Goal: Task Accomplishment & Management: Manage account settings

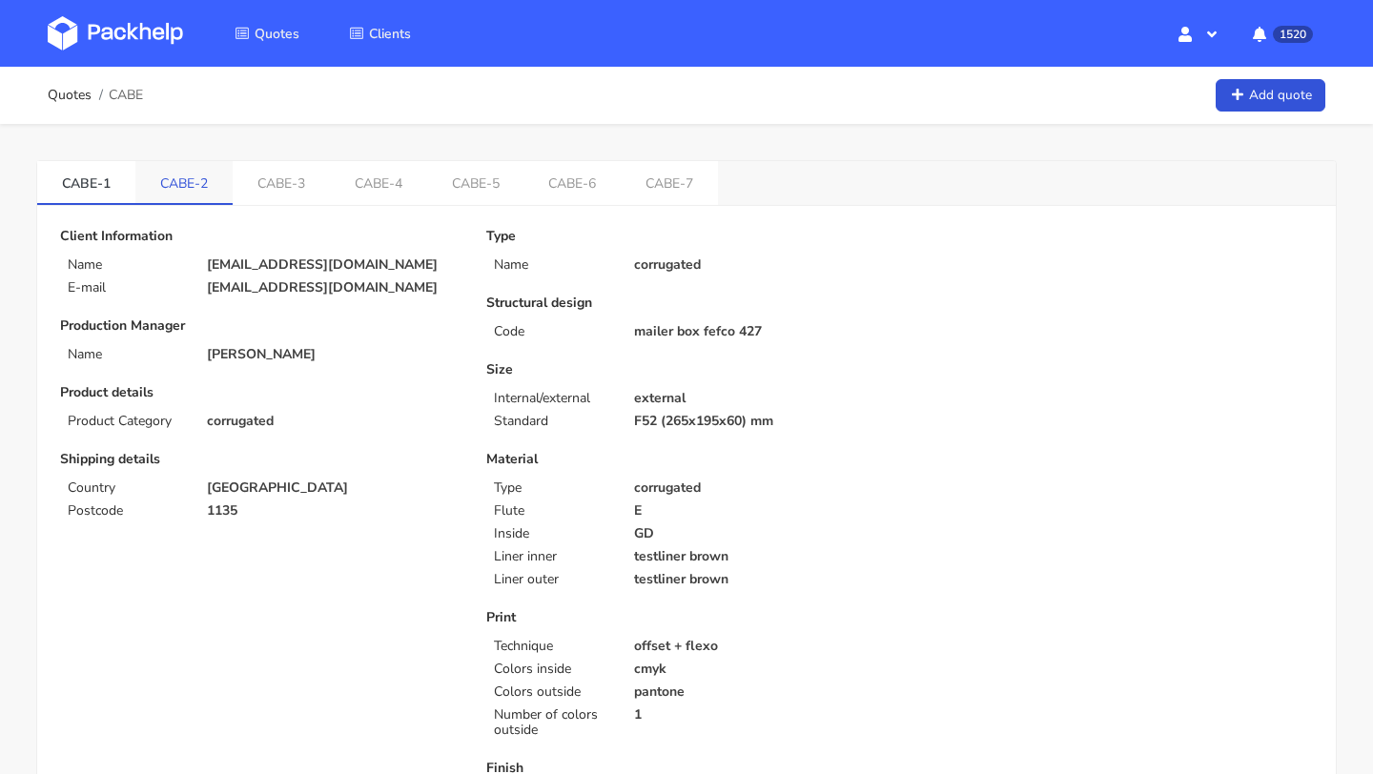
click at [184, 194] on link "CABE-2" at bounding box center [183, 182] width 97 height 42
click at [259, 181] on link "CABE-3" at bounding box center [282, 182] width 97 height 42
click at [334, 178] on link "CABE-4" at bounding box center [380, 182] width 97 height 42
click at [467, 178] on link "CABE-5" at bounding box center [478, 182] width 97 height 42
click at [534, 184] on link "CABE-6" at bounding box center [576, 182] width 97 height 42
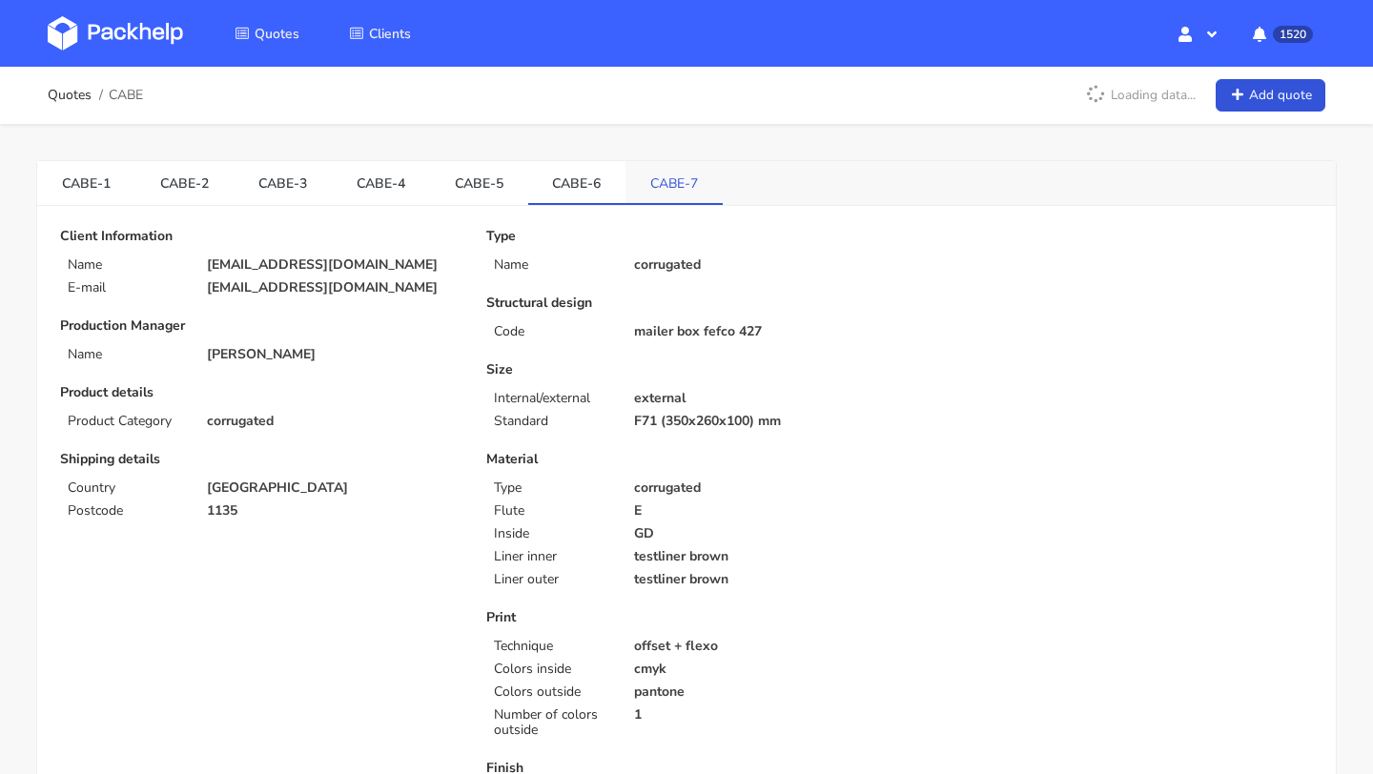
click at [643, 186] on link "CABE-7" at bounding box center [674, 182] width 97 height 42
click at [570, 184] on link "CABE-6" at bounding box center [577, 182] width 98 height 42
click at [478, 195] on link "CABE-5" at bounding box center [479, 182] width 98 height 42
click at [382, 194] on link "CABE-4" at bounding box center [381, 182] width 98 height 42
drag, startPoint x: 340, startPoint y: 182, endPoint x: 406, endPoint y: 186, distance: 65.9
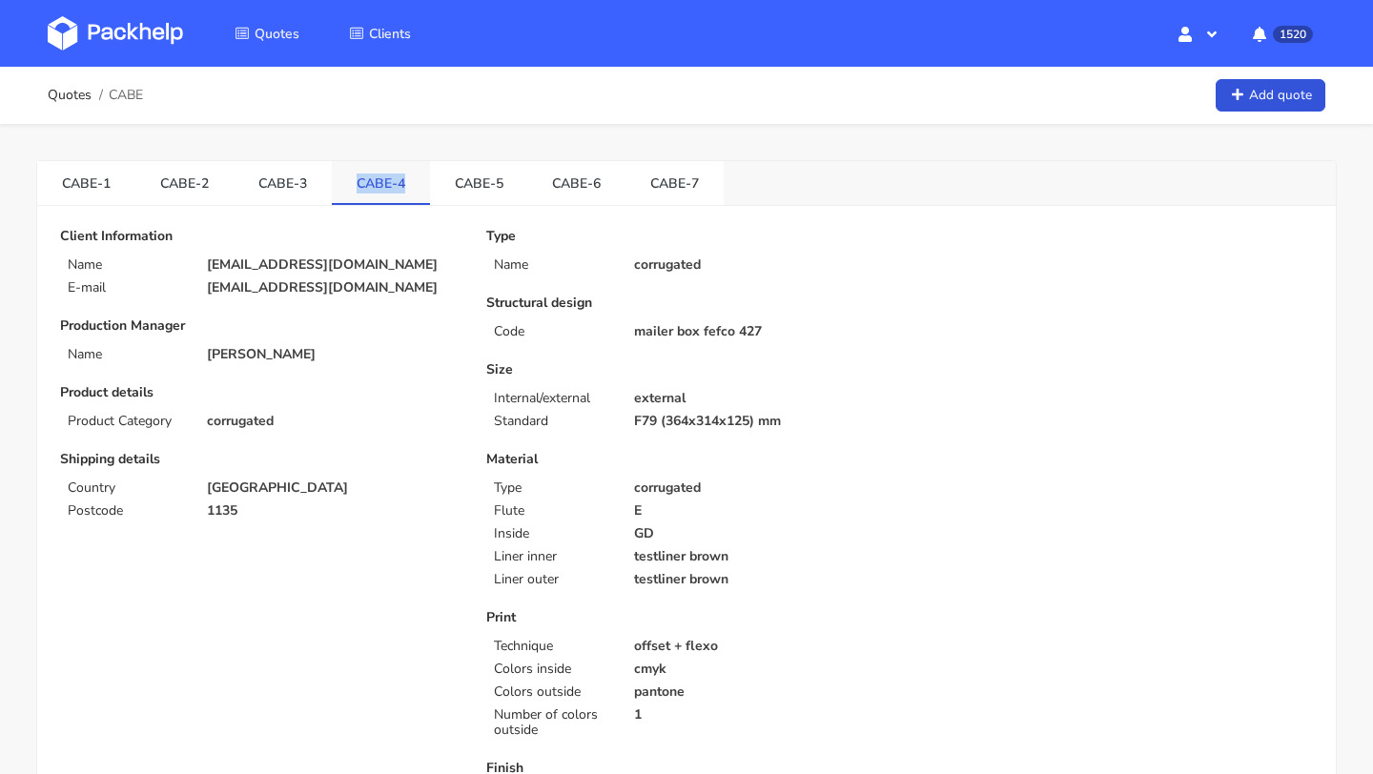
click at [406, 186] on link "CABE-4" at bounding box center [381, 182] width 98 height 42
copy link "CABE-4"
click at [57, 100] on link "Quotes" at bounding box center [70, 95] width 44 height 15
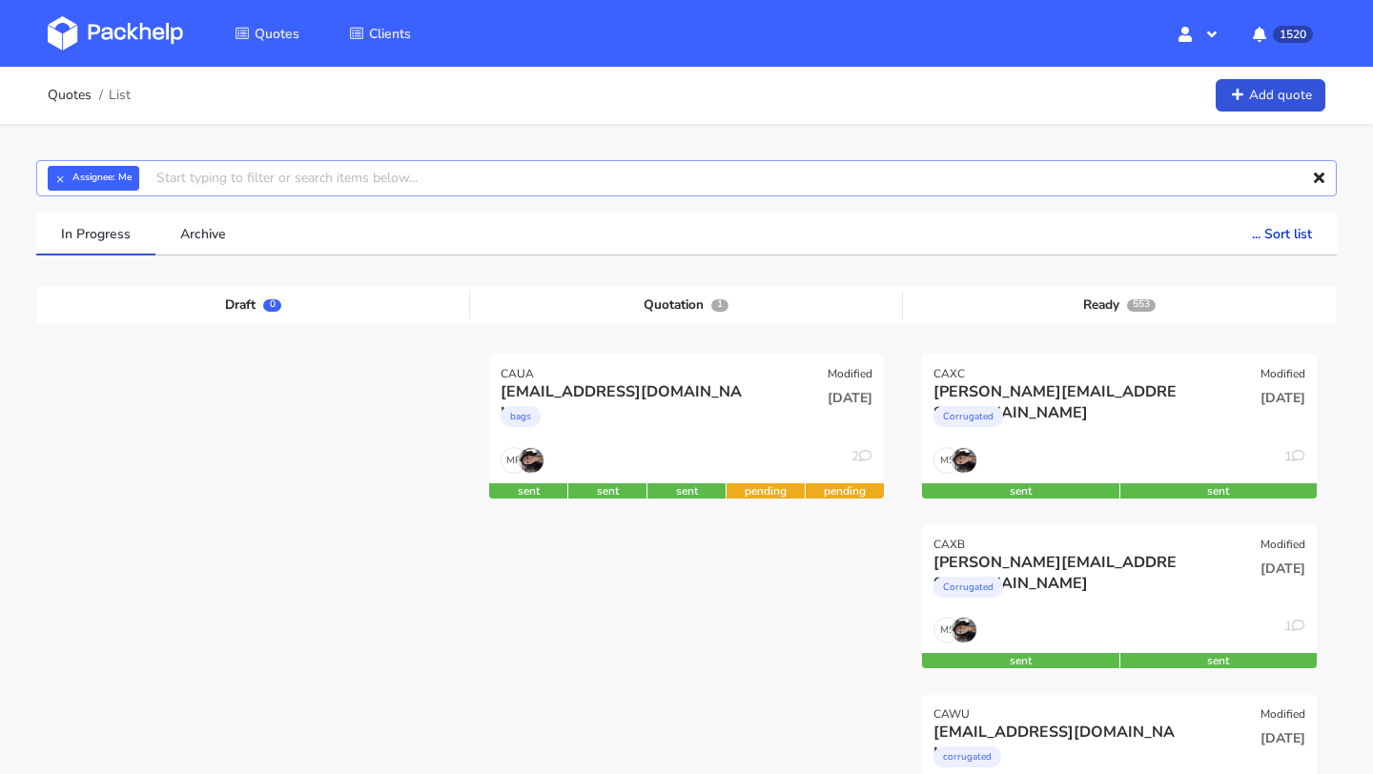
click at [197, 174] on input "text" at bounding box center [686, 178] width 1301 height 36
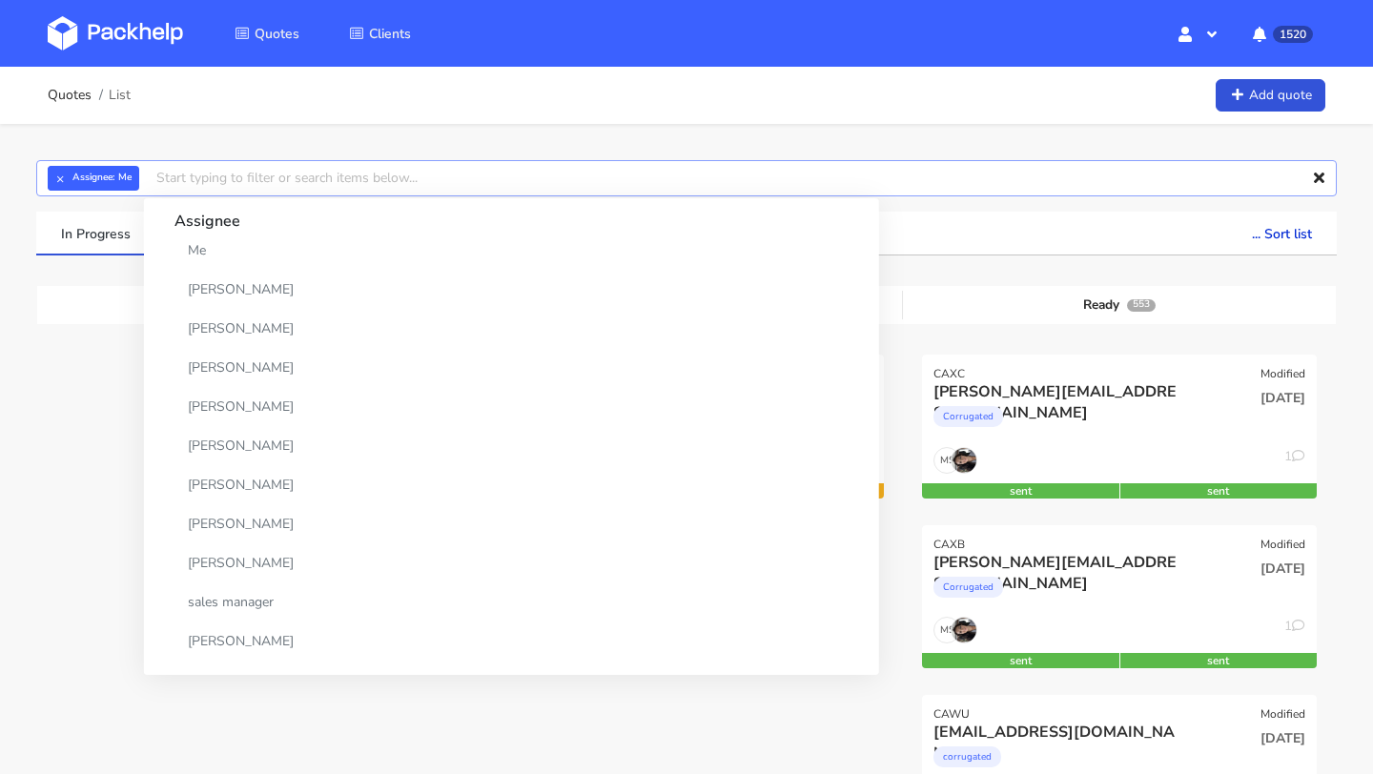
paste input "CABE-4"
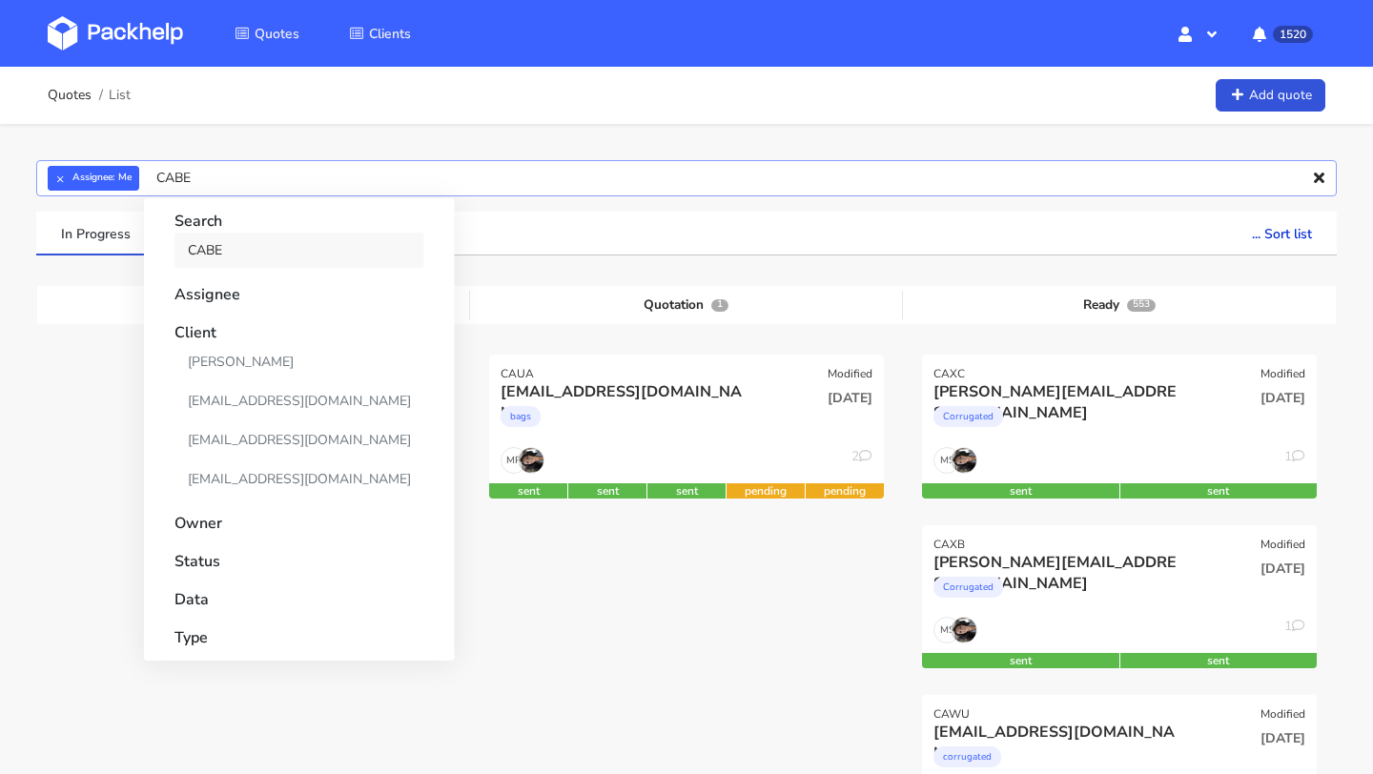
type input "CABE"
click at [233, 240] on link "CABE" at bounding box center [299, 250] width 250 height 35
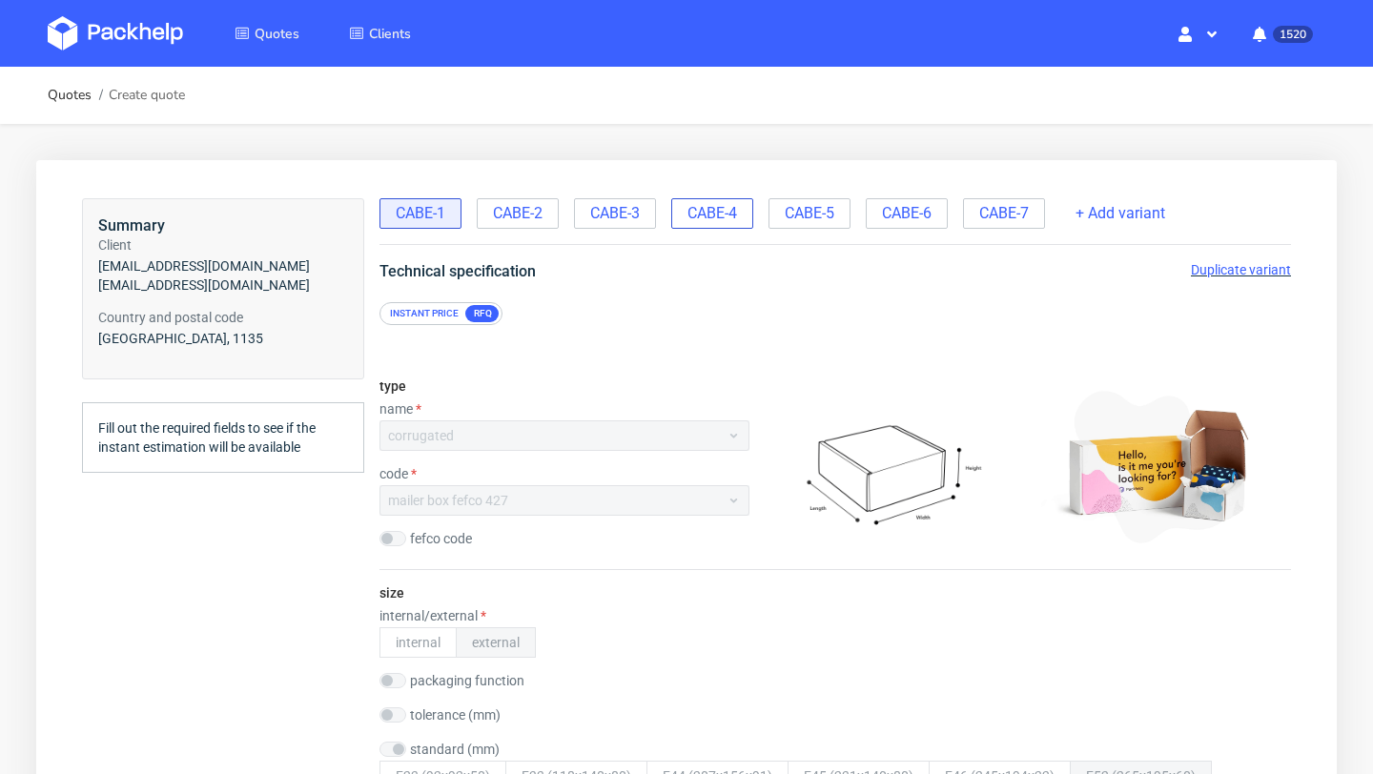
click at [731, 220] on span "CABE-4" at bounding box center [713, 213] width 50 height 21
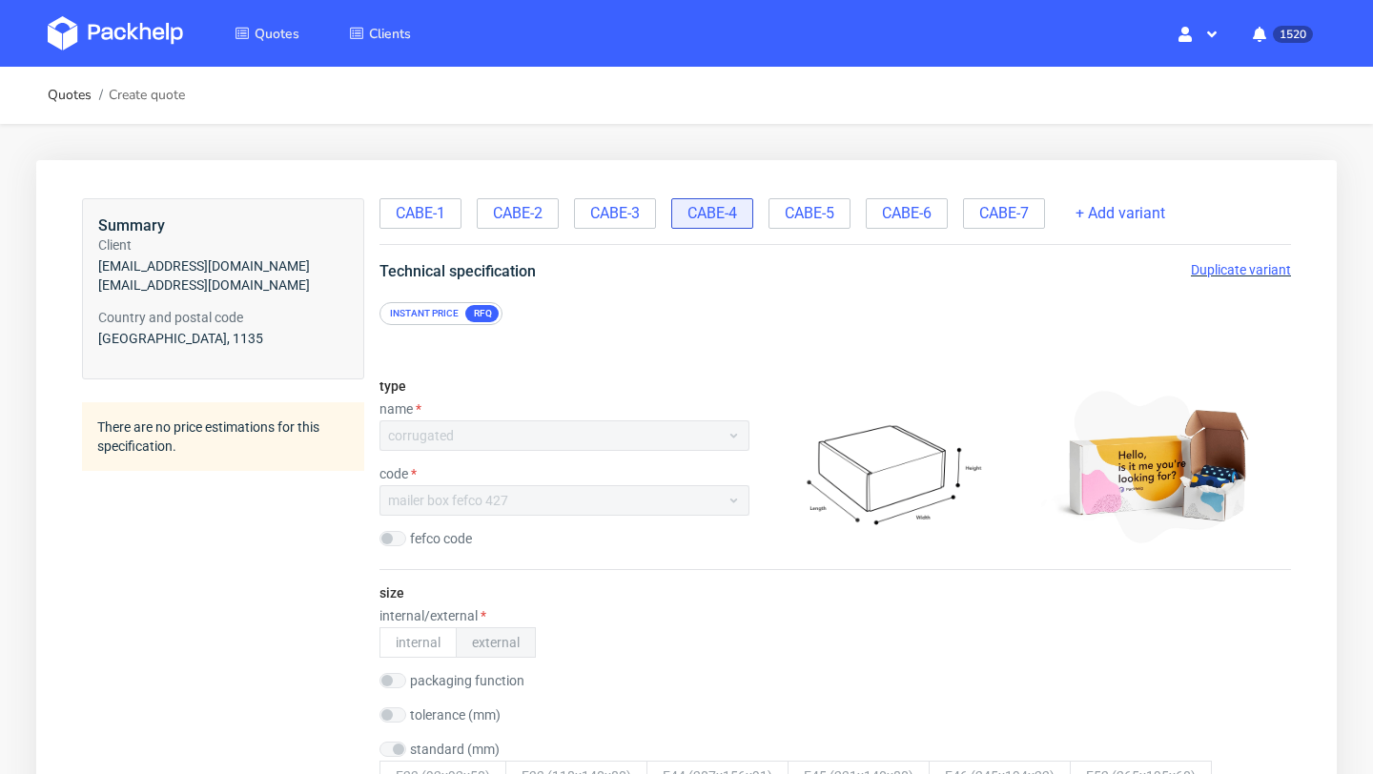
click at [1245, 274] on span "Duplicate variant" at bounding box center [1241, 269] width 100 height 15
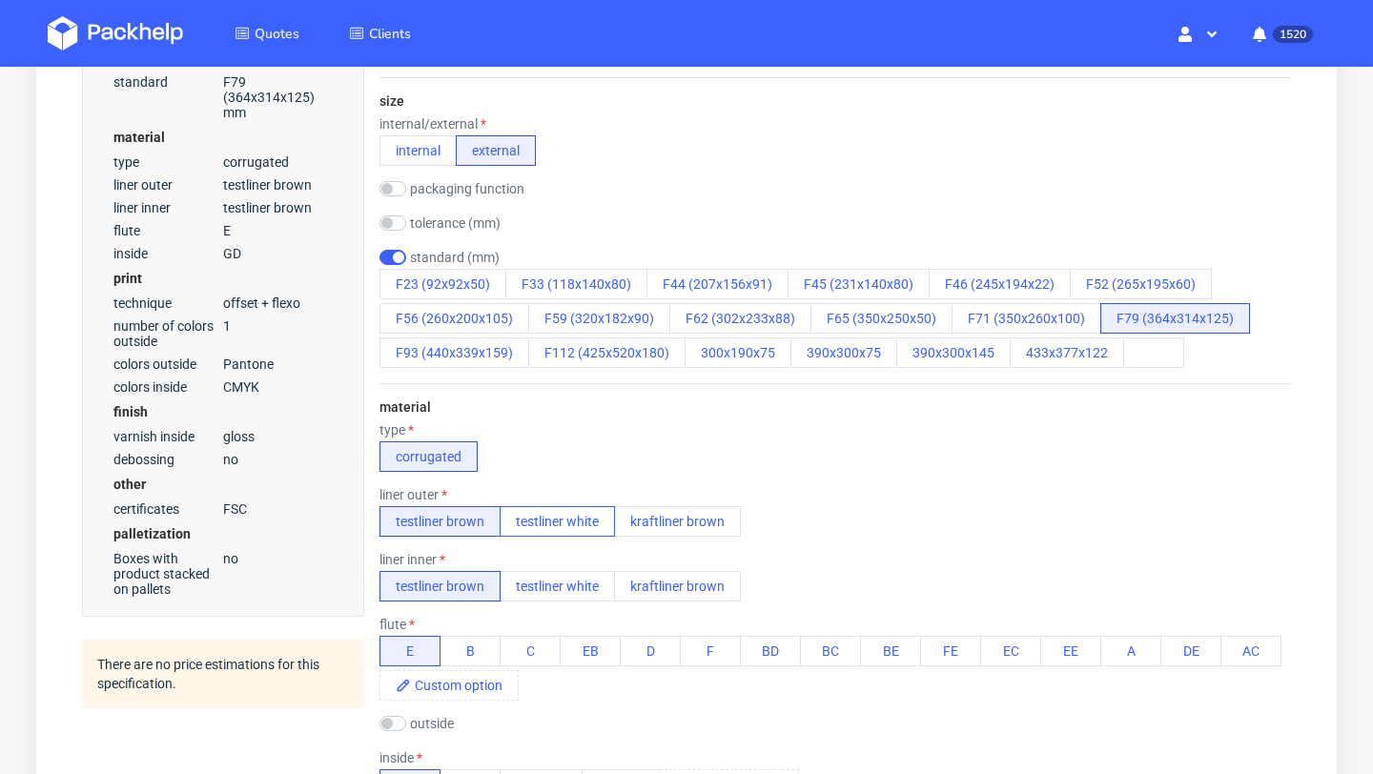
scroll to position [510, 0]
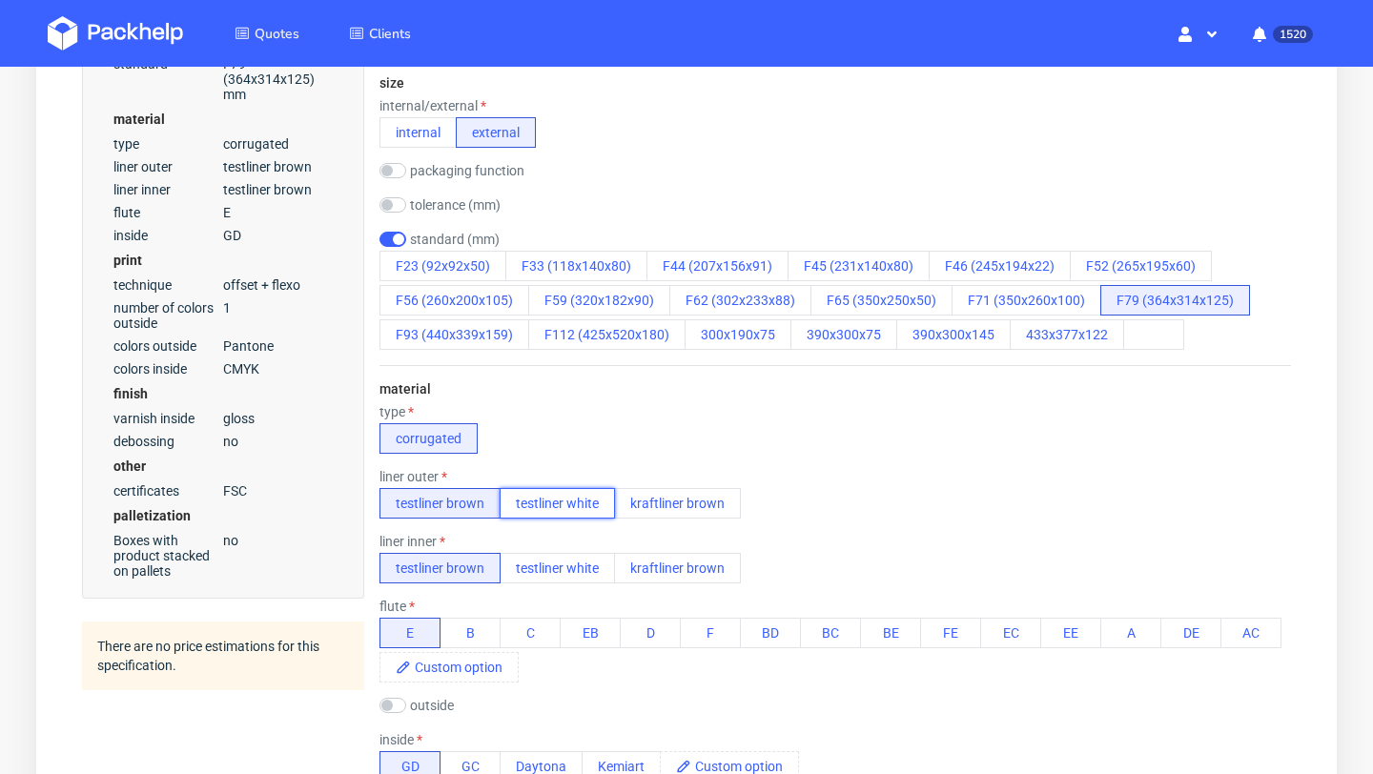
click at [565, 497] on button "testliner white" at bounding box center [557, 503] width 115 height 31
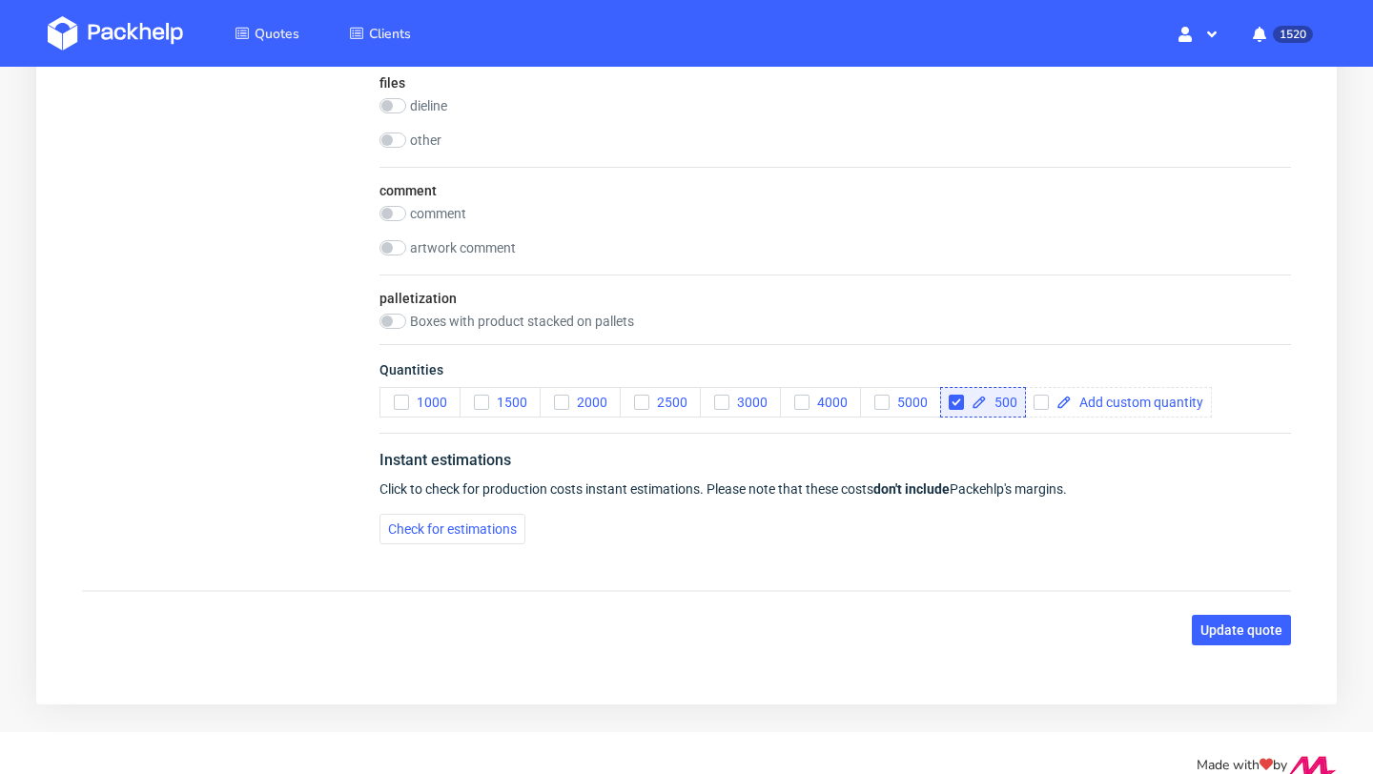
scroll to position [2666, 0]
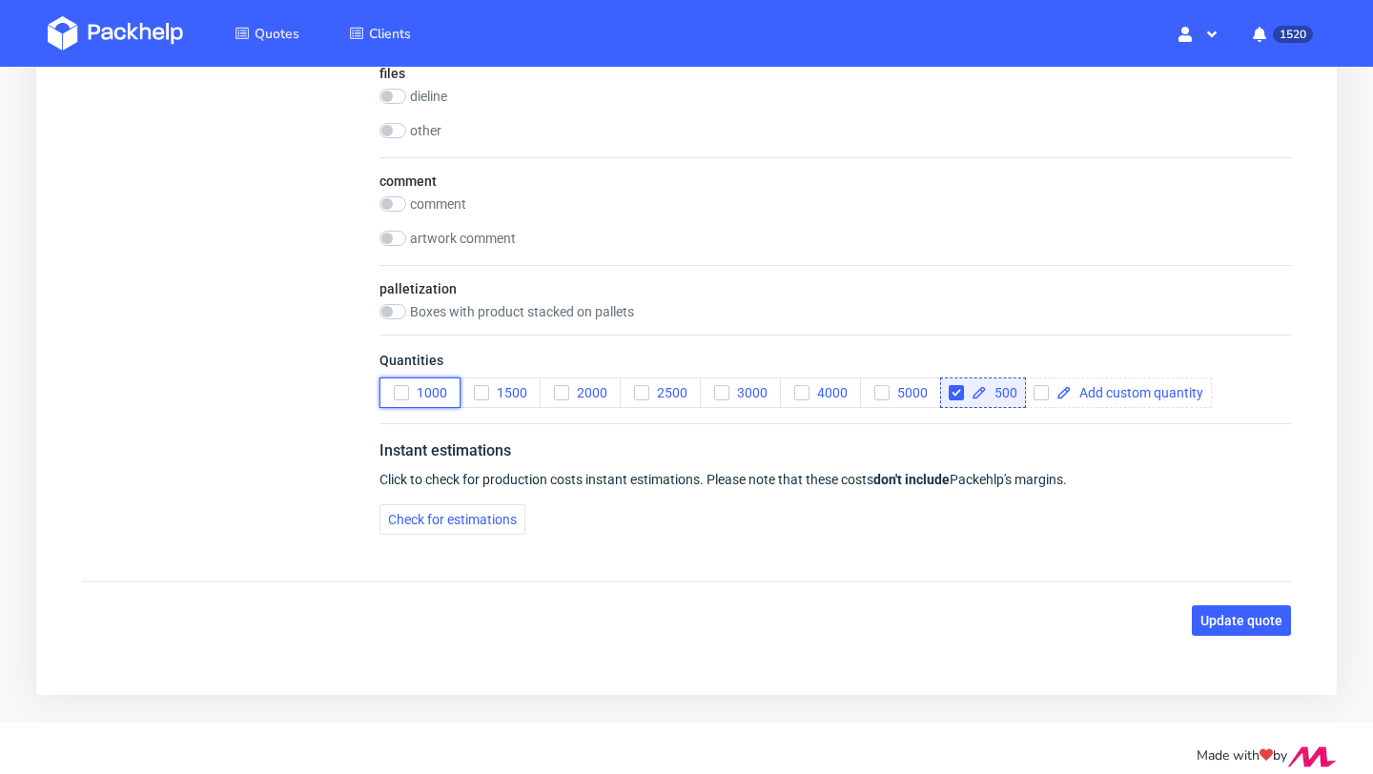
click at [397, 393] on icon "button" at bounding box center [401, 392] width 13 height 13
click at [954, 394] on input "checkbox" at bounding box center [956, 392] width 15 height 15
checkbox input "false"
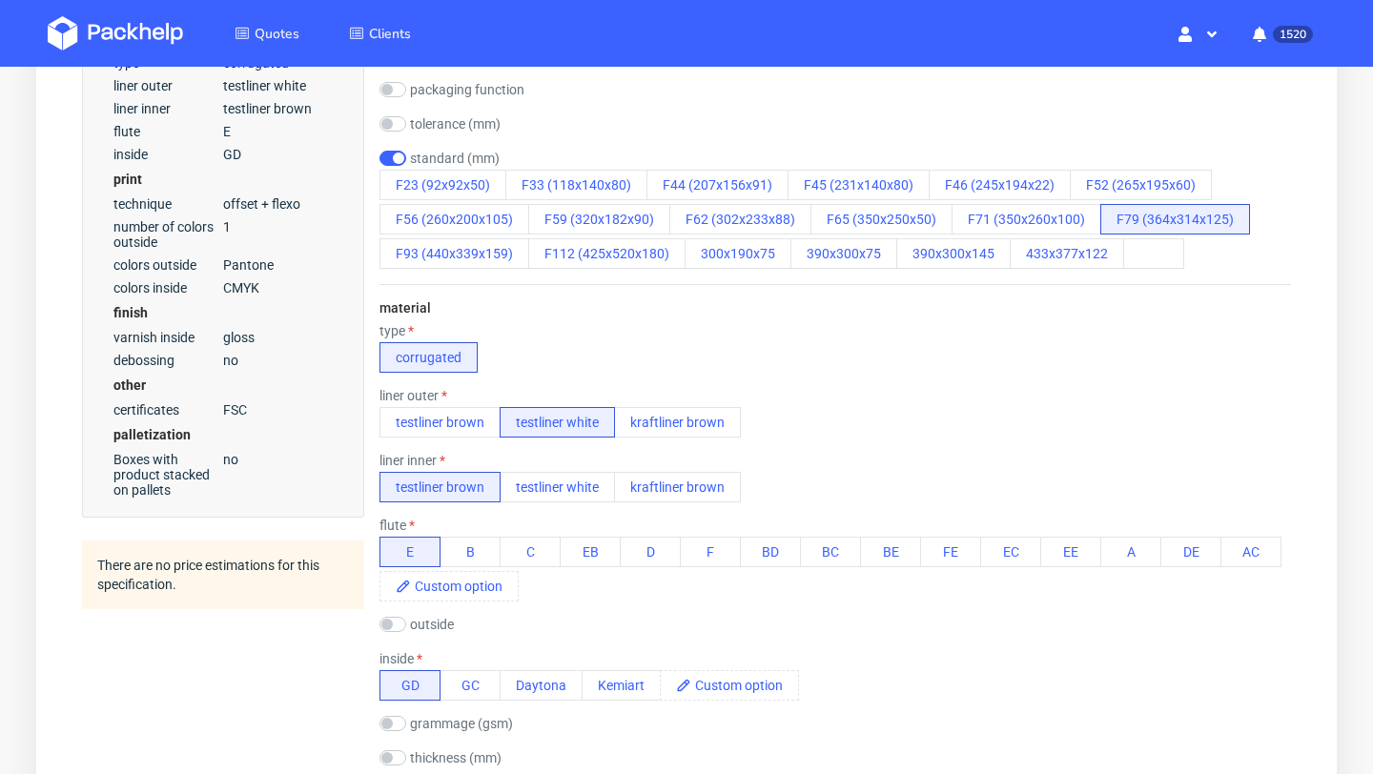
scroll to position [0, 0]
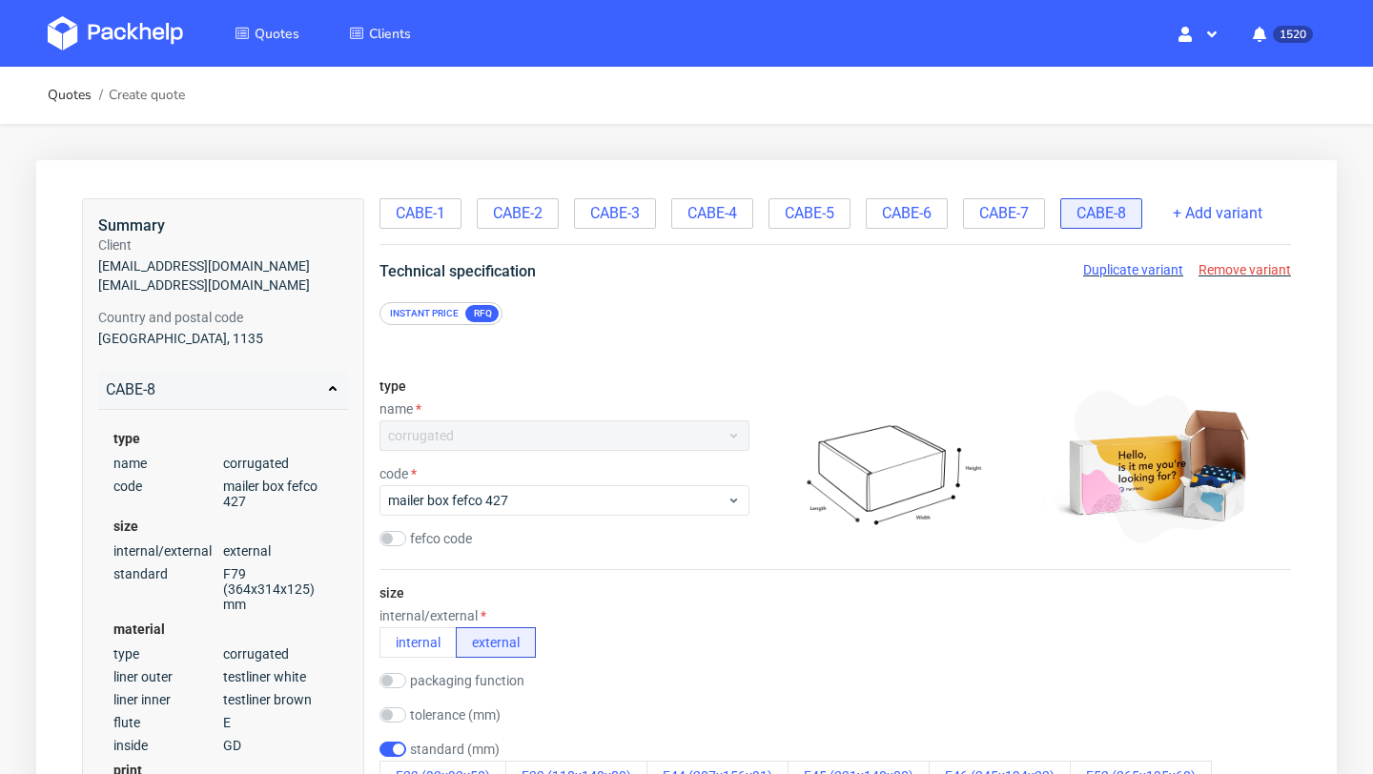
click at [1153, 268] on span "Duplicate variant" at bounding box center [1133, 269] width 100 height 15
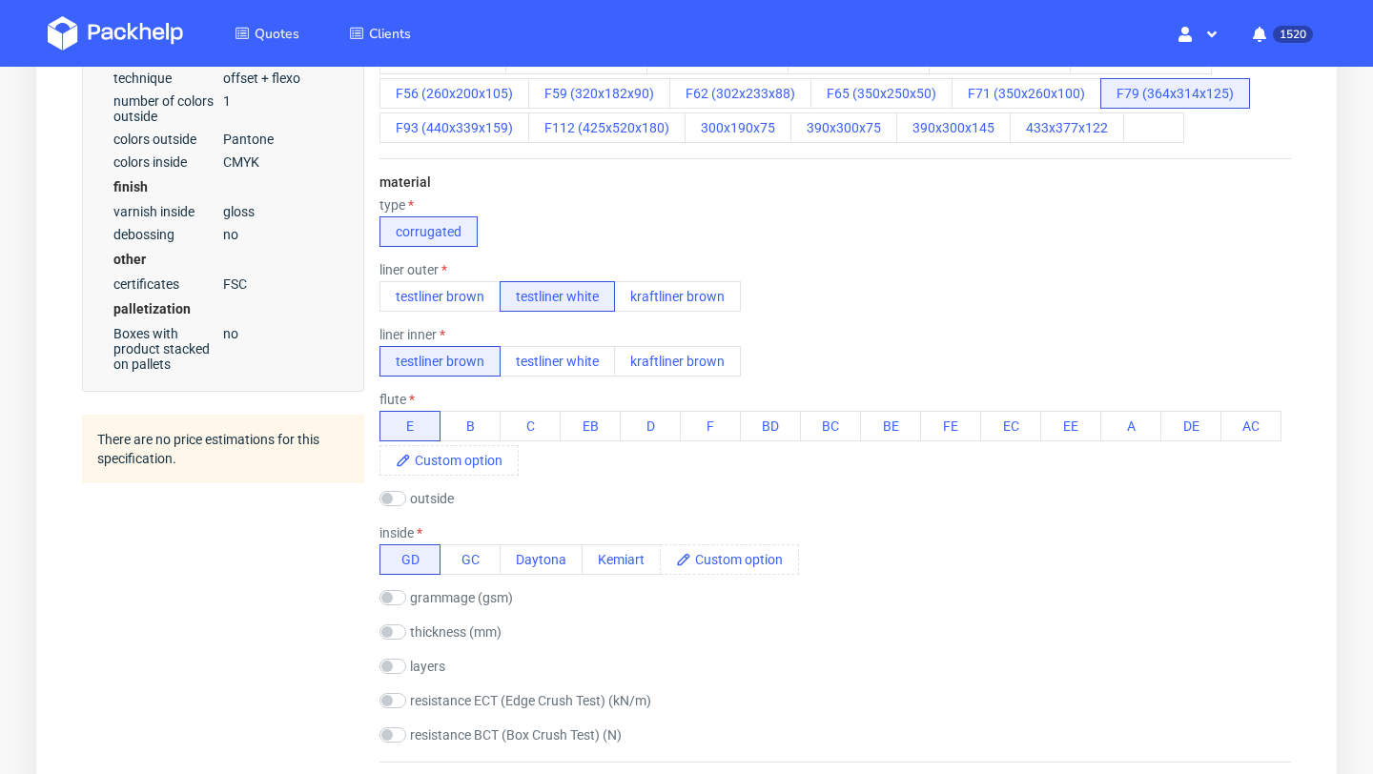
scroll to position [718, 0]
click at [443, 122] on button "F93 (440x339x159)" at bounding box center [455, 127] width 150 height 31
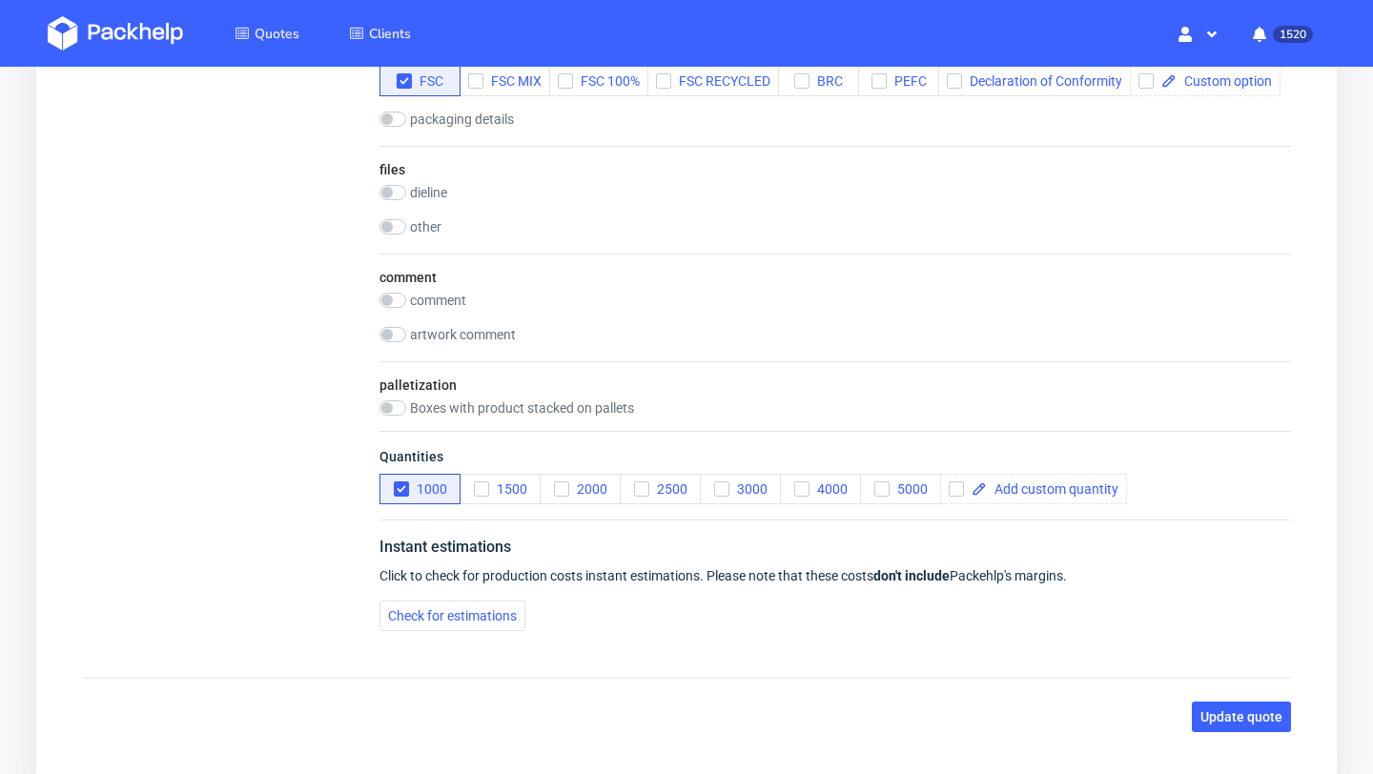
scroll to position [2681, 0]
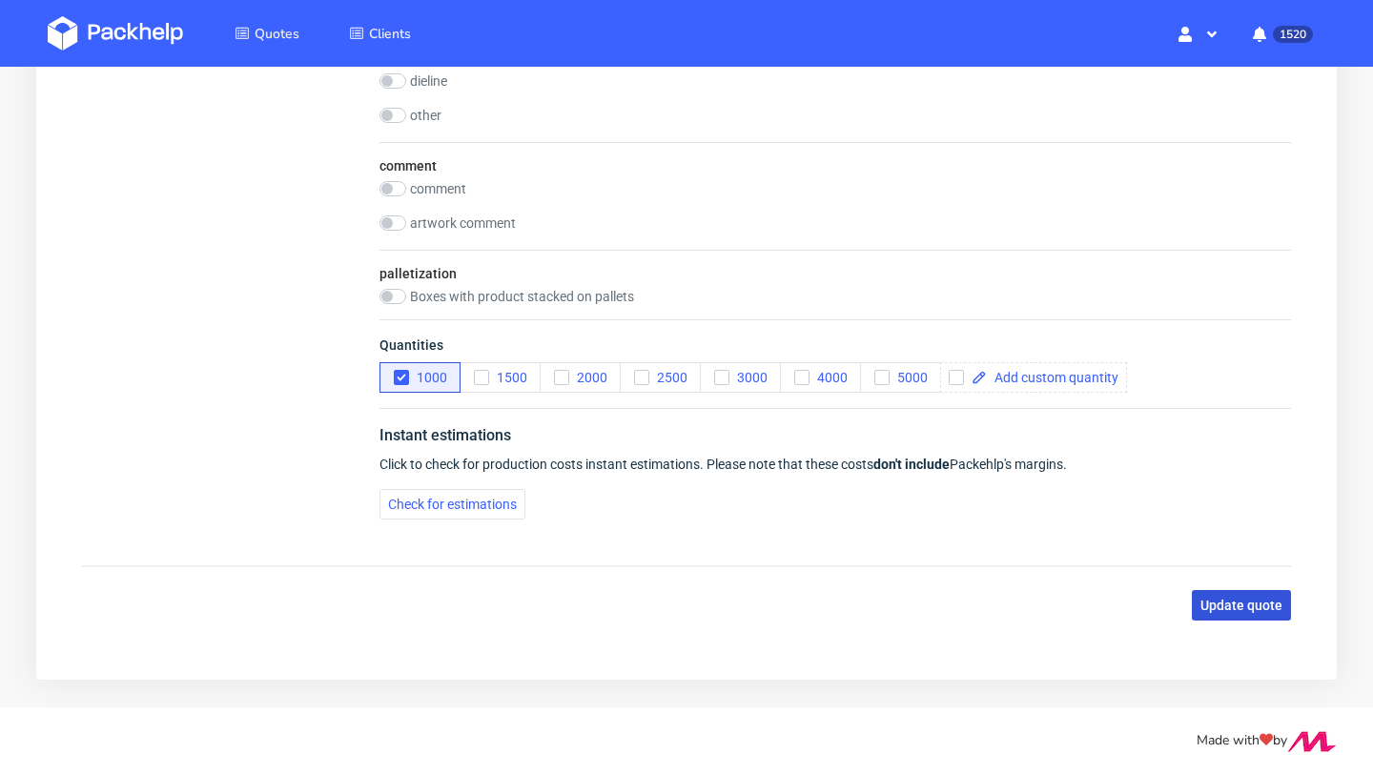
click at [1247, 593] on button "Update quote" at bounding box center [1241, 605] width 99 height 31
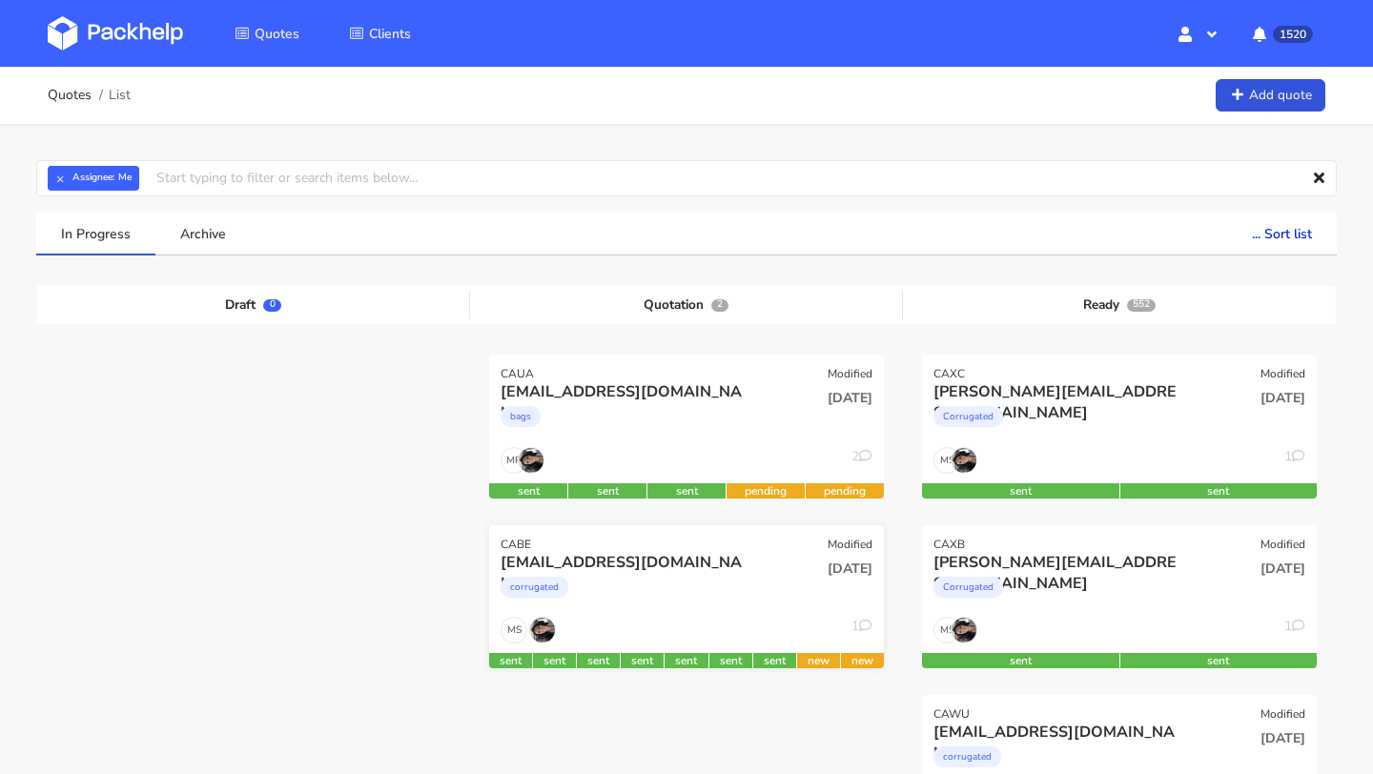
click at [770, 597] on div "11 Aug 2025" at bounding box center [819, 584] width 133 height 65
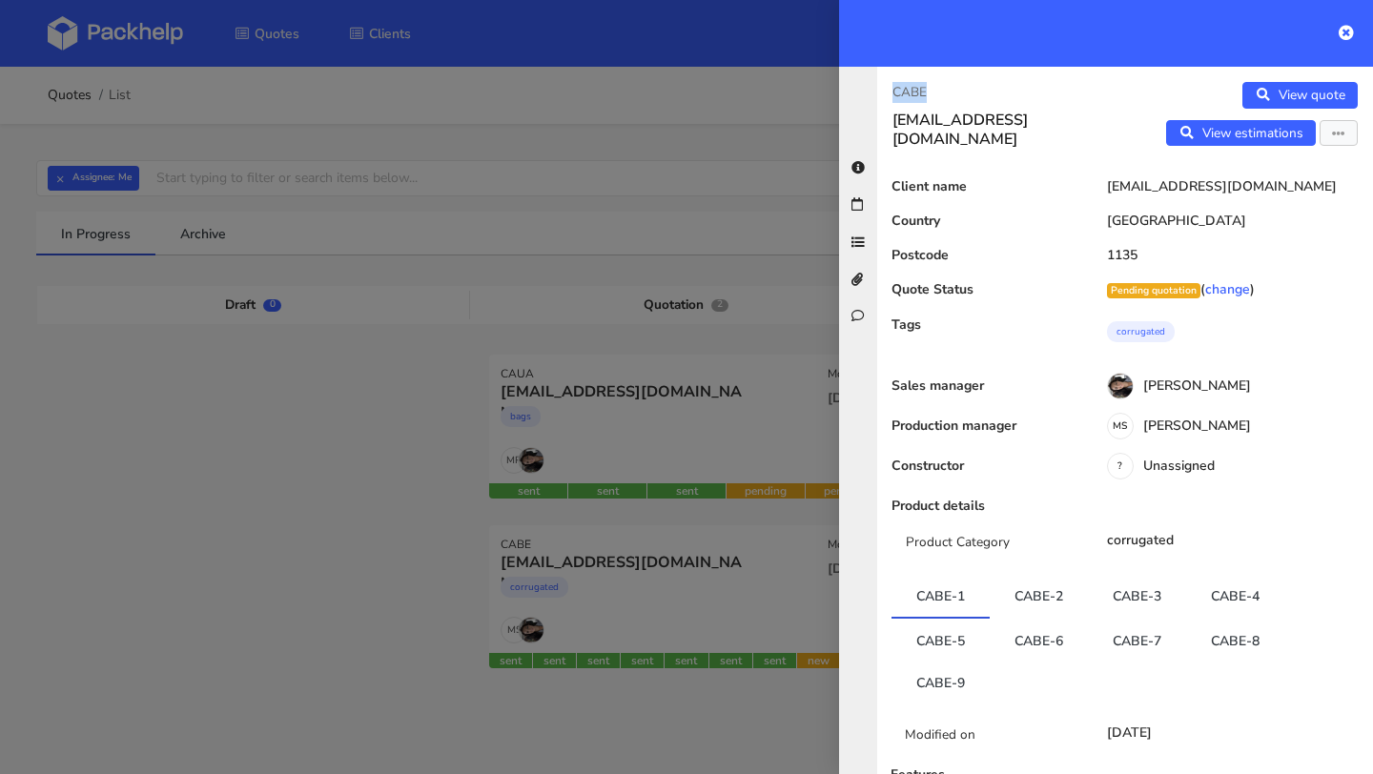
drag, startPoint x: 943, startPoint y: 93, endPoint x: 859, endPoint y: 94, distance: 83.9
click at [859, 94] on div "CABE petra.loczi@nanushka.com View quote View estimations Edit quote Reject quo…" at bounding box center [1106, 421] width 534 height 708
copy ul "CABE-8 CABE-9"
drag, startPoint x: 1200, startPoint y: 636, endPoint x: 968, endPoint y: 683, distance: 236.4
click at [968, 683] on ul "CABE-1 CABE-2 CABE-3 CABE-4 CABE-5 CABE-6 CABE-7 CABE-8 CABE-9" at bounding box center [1125, 640] width 467 height 131
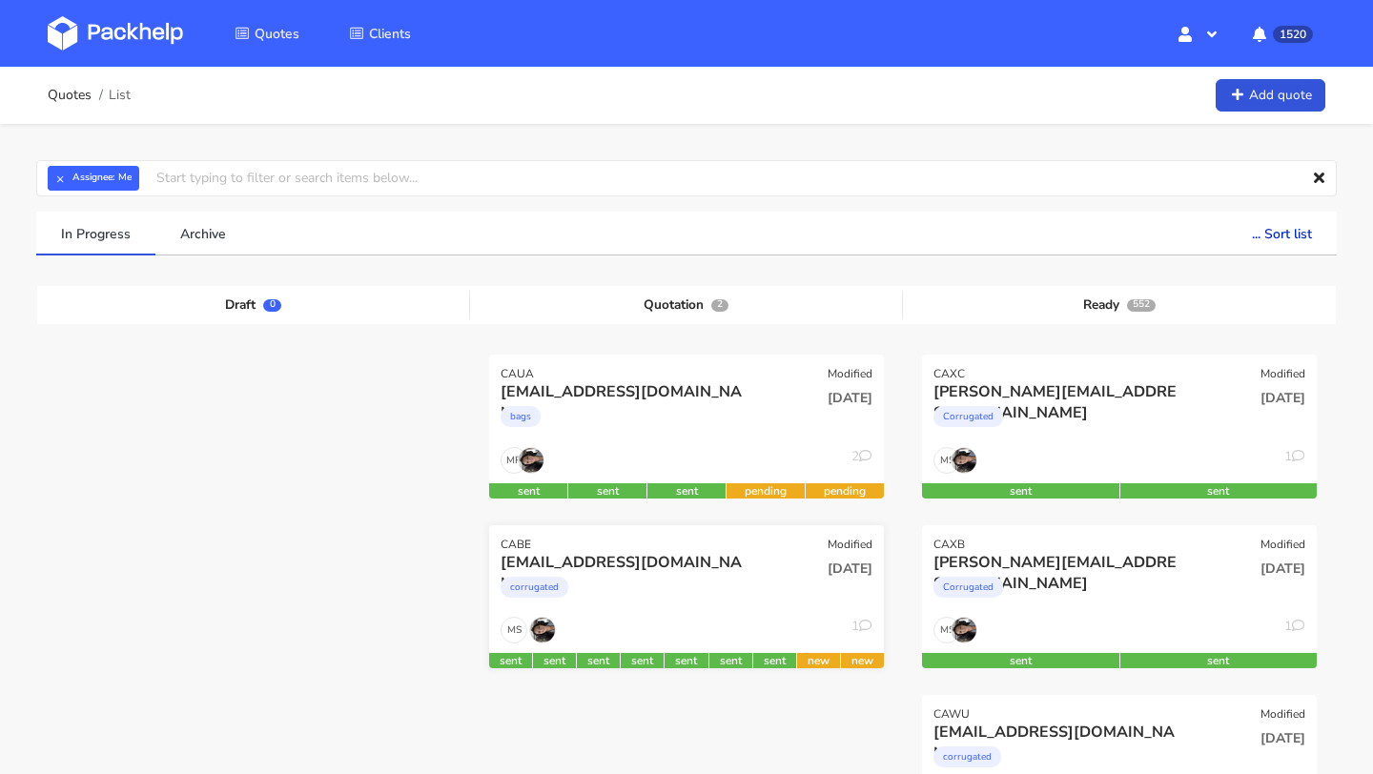
click at [747, 615] on div "[PERSON_NAME][EMAIL_ADDRESS][PERSON_NAME][DOMAIN_NAME] corrugated" at bounding box center [620, 584] width 266 height 65
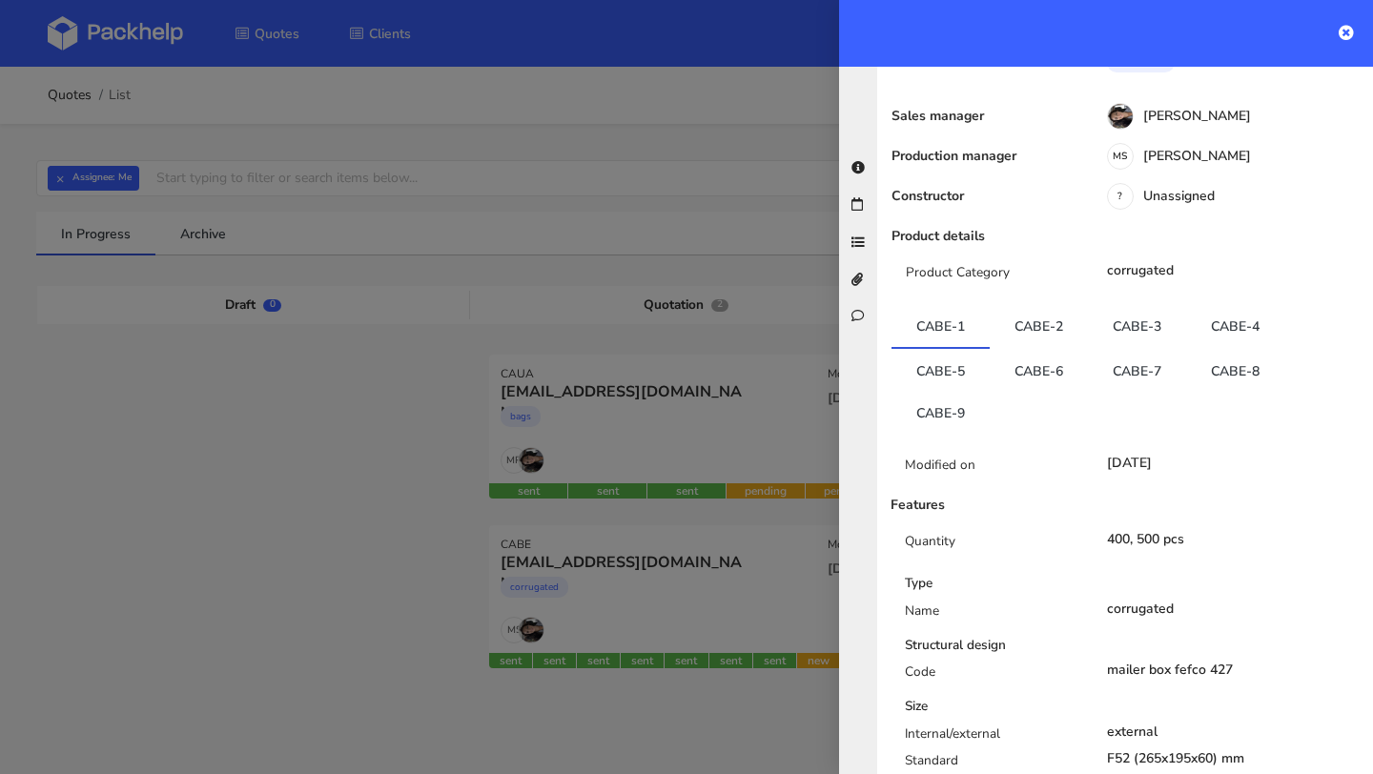
scroll to position [296, 0]
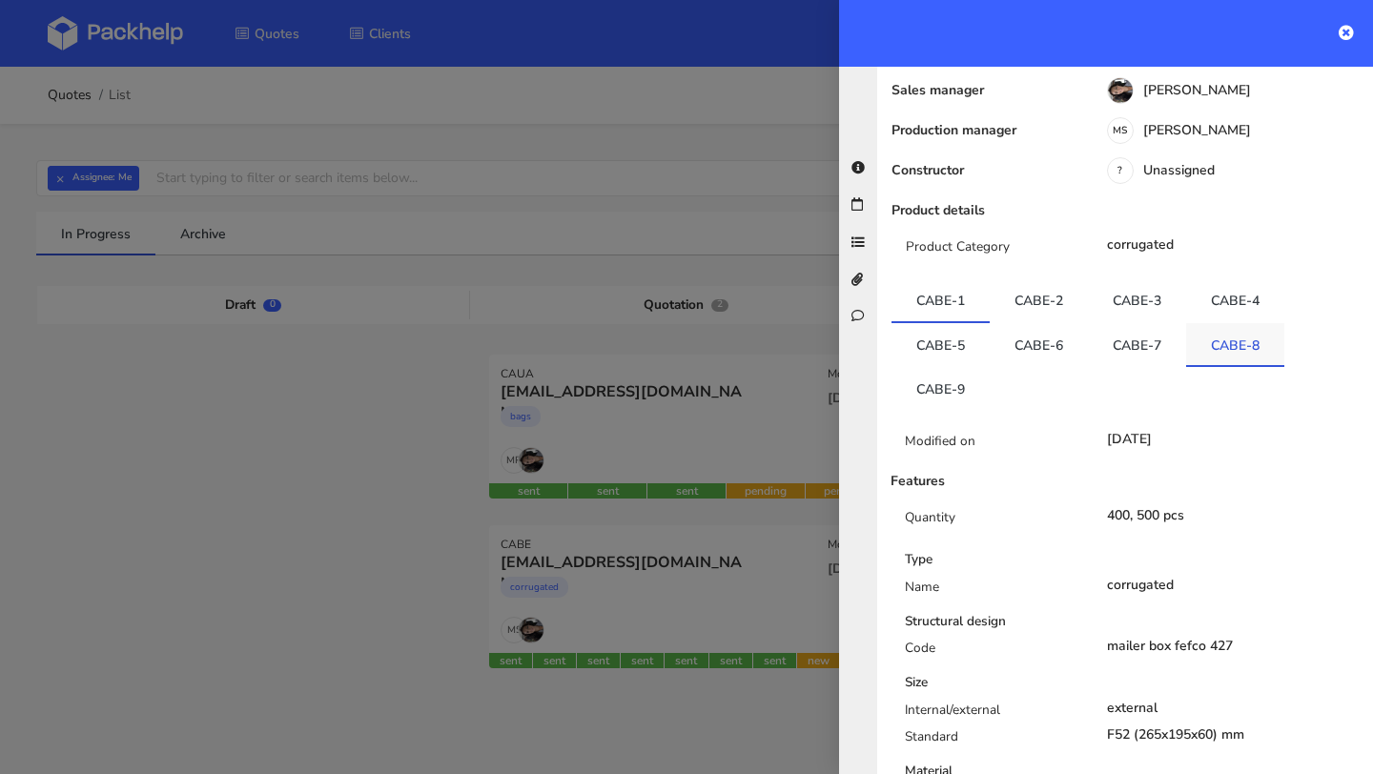
click at [1228, 344] on link "CABE-8" at bounding box center [1235, 344] width 98 height 42
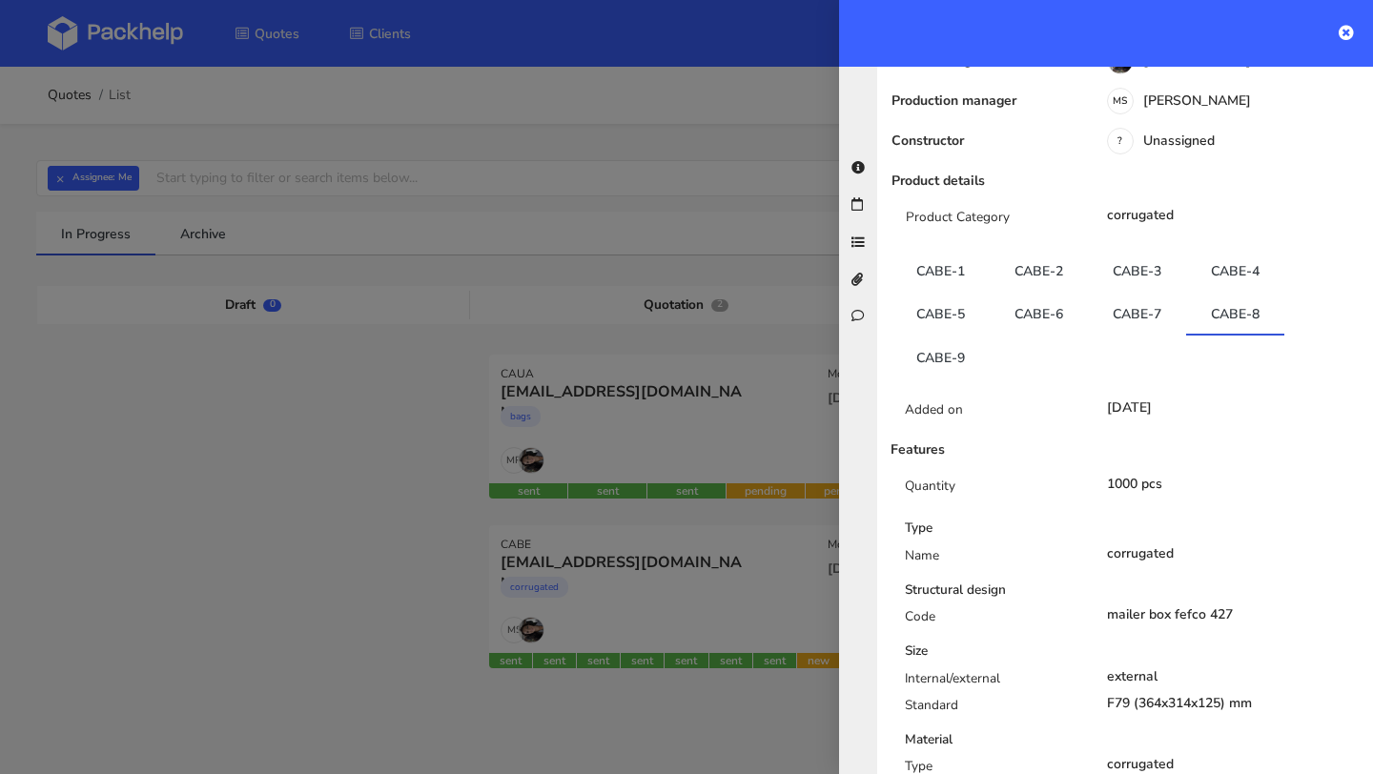
scroll to position [257, 0]
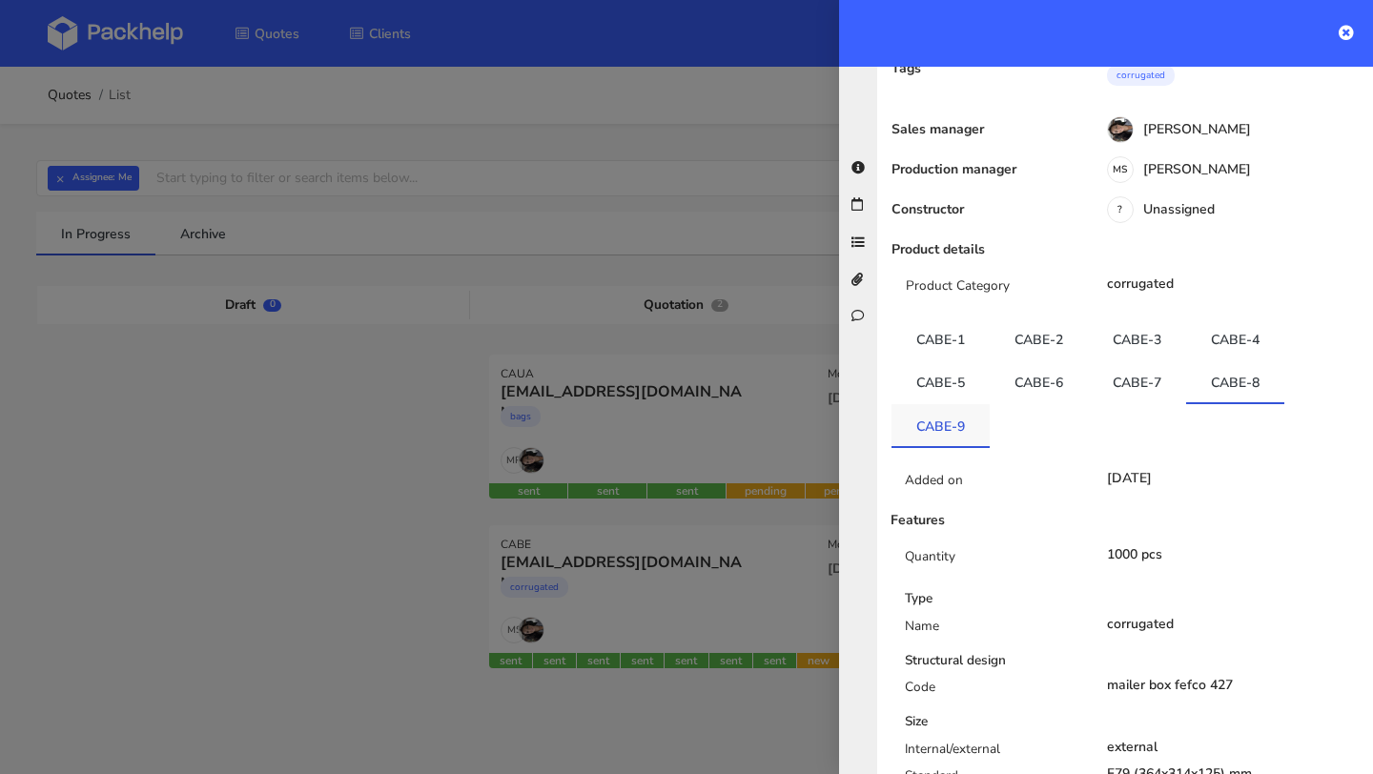
click at [927, 422] on link "CABE-9" at bounding box center [941, 425] width 98 height 42
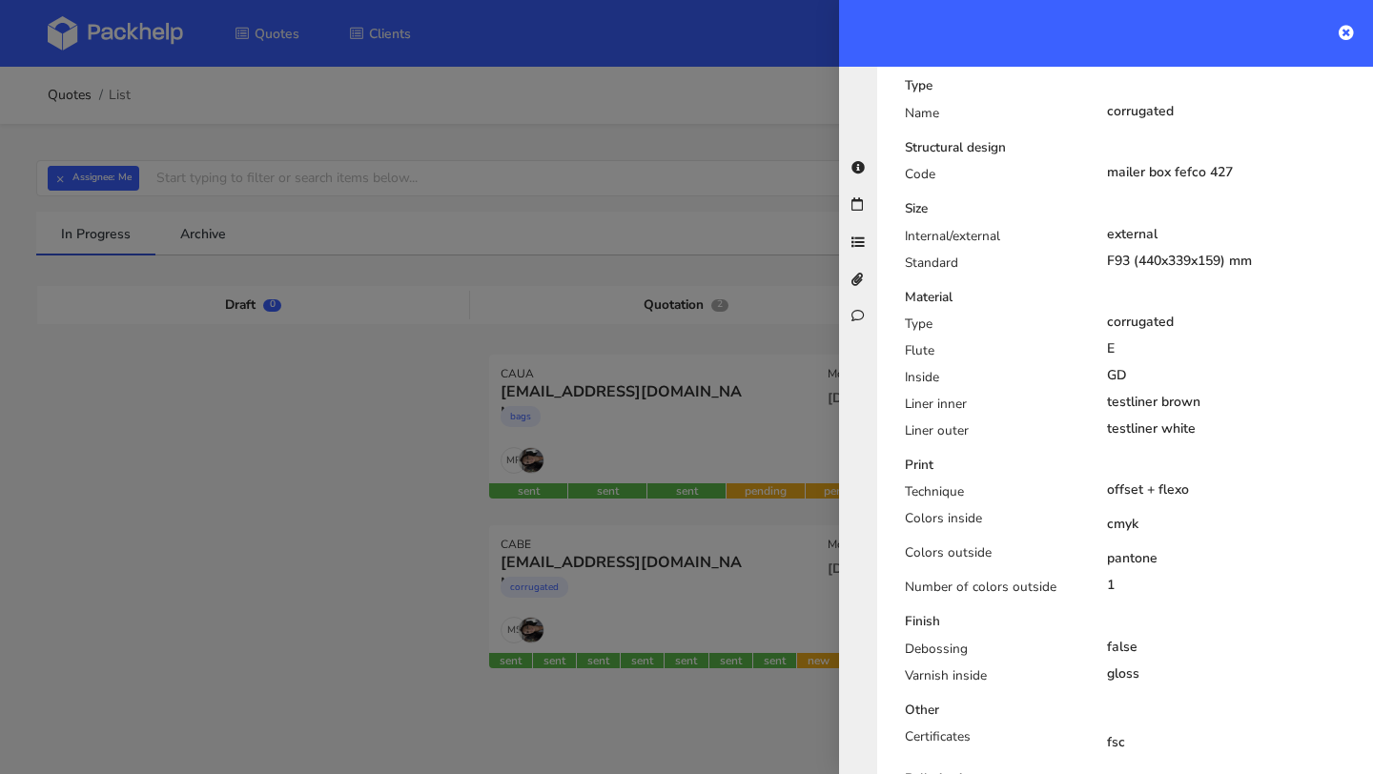
scroll to position [0, 0]
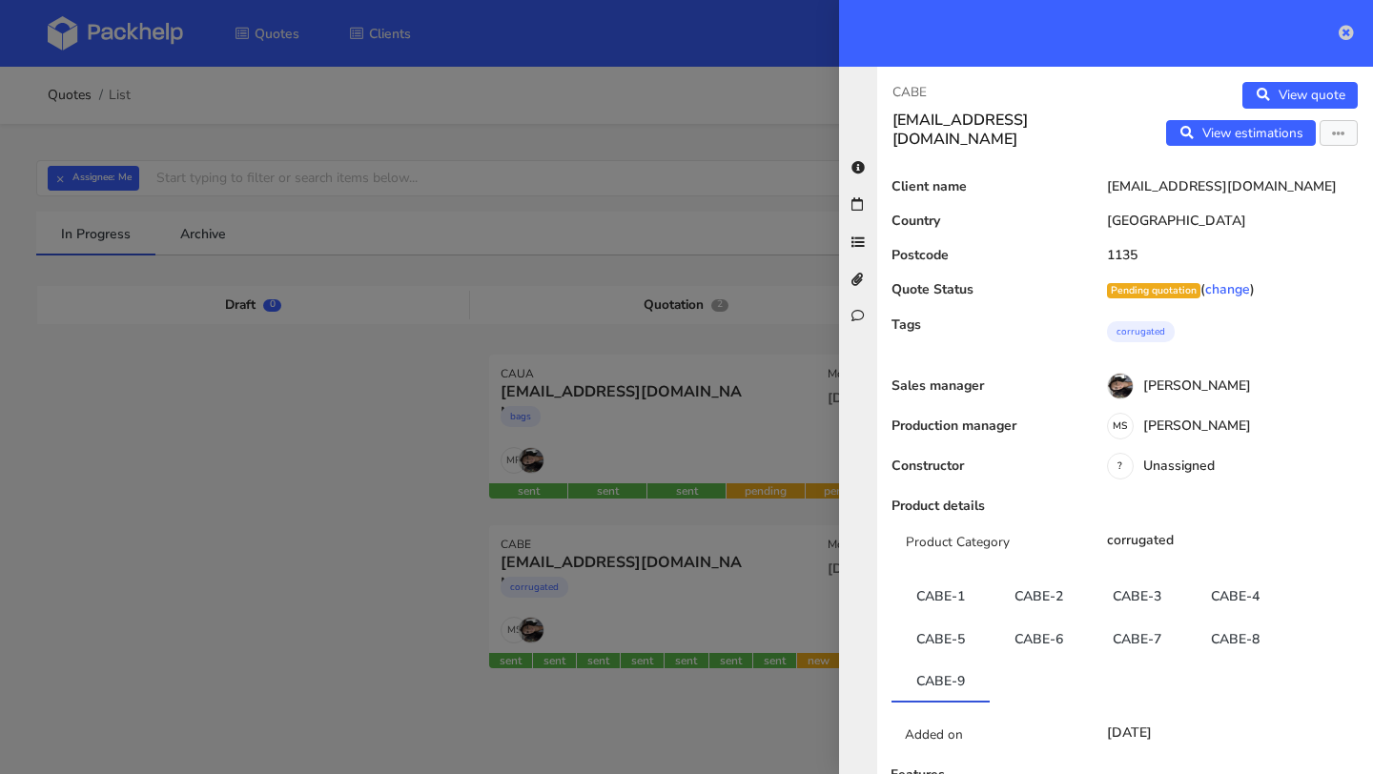
click at [1348, 33] on icon at bounding box center [1346, 32] width 15 height 15
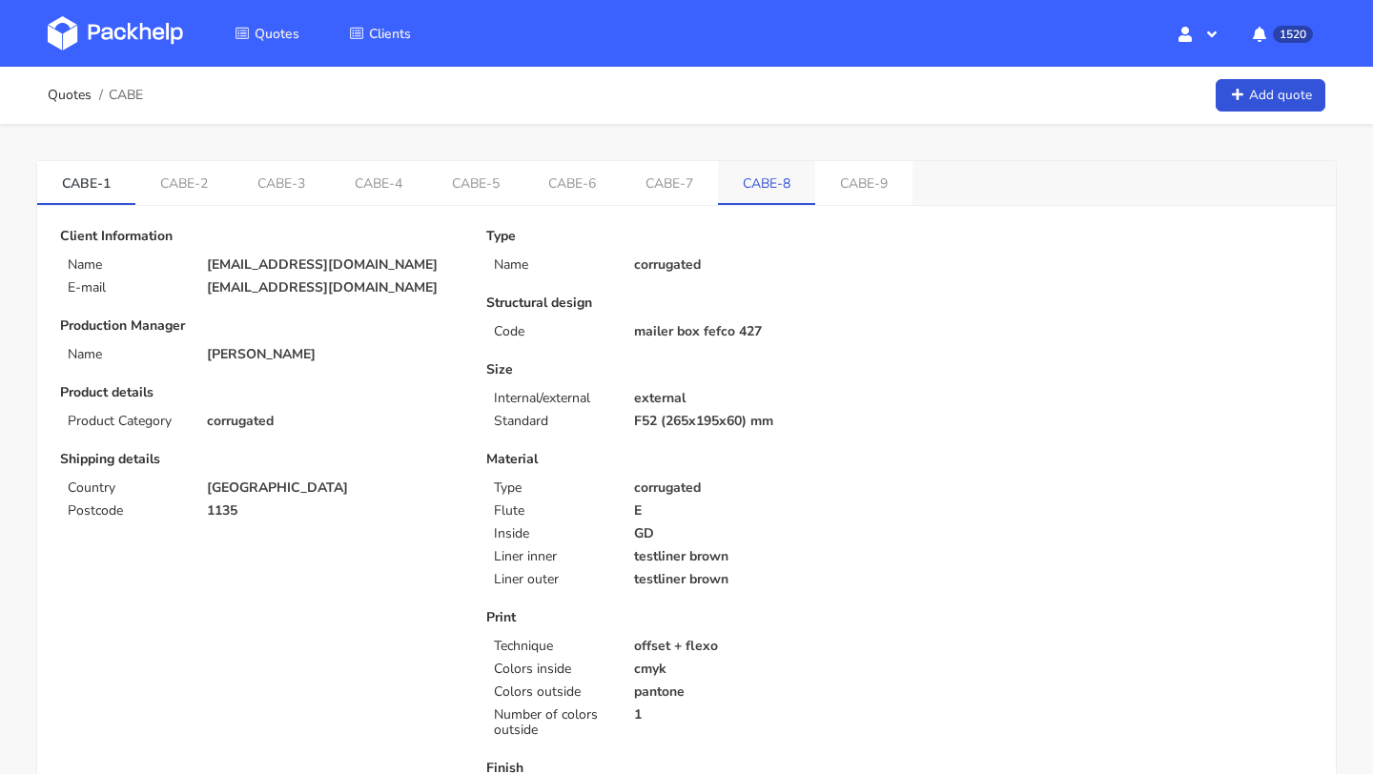
click at [765, 192] on link "CABE-8" at bounding box center [766, 182] width 97 height 42
click at [855, 180] on link "CABE-9" at bounding box center [870, 182] width 97 height 42
copy ul "CABE-8 CABE-9"
drag, startPoint x: 733, startPoint y: 183, endPoint x: 916, endPoint y: 188, distance: 183.1
click at [916, 188] on div "CABE-1 CABE-2 CABE-3 CABE-4 CABE-5 CABE-6 CABE-7 CABE-8 CABE-9" at bounding box center [686, 183] width 1299 height 45
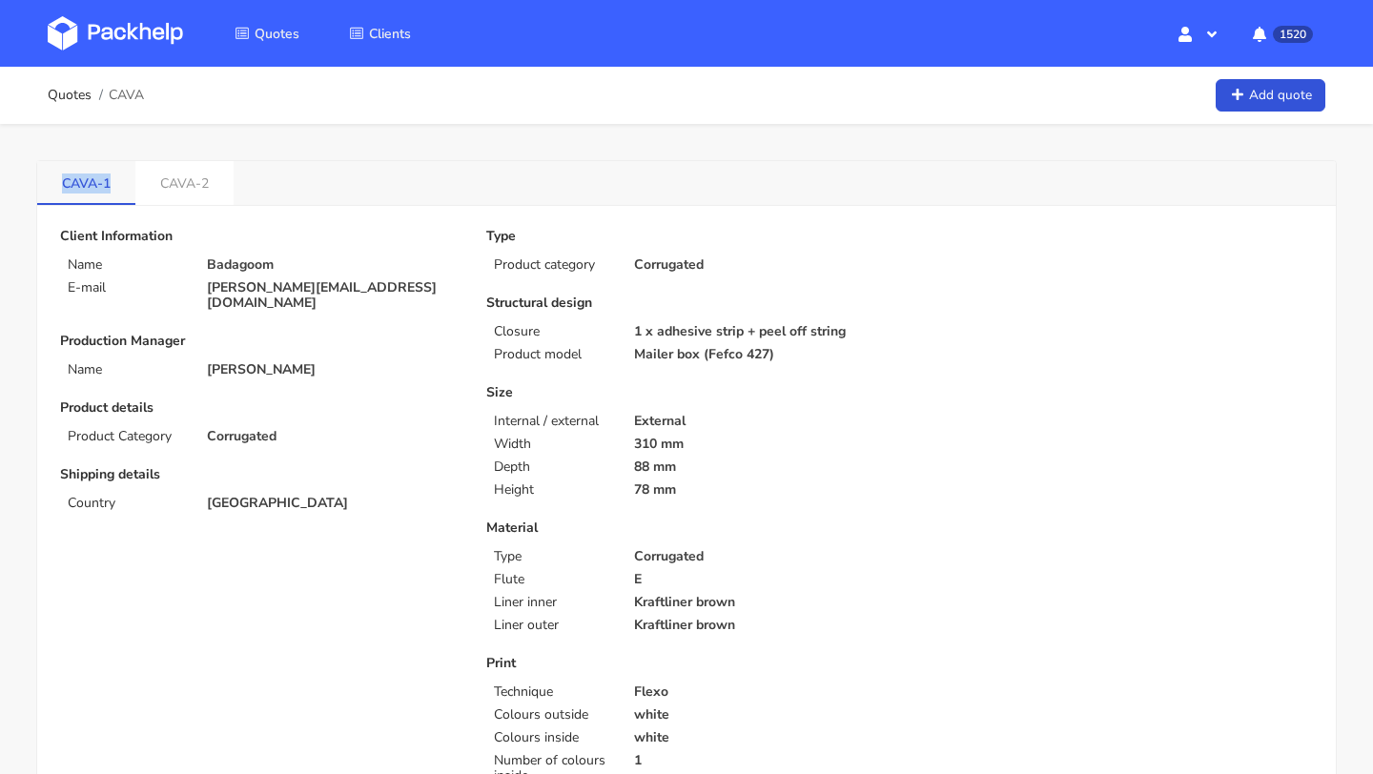
drag, startPoint x: 43, startPoint y: 175, endPoint x: 112, endPoint y: 176, distance: 68.7
click at [112, 176] on link "CAVA-1" at bounding box center [86, 182] width 98 height 42
copy link "CAVA-1"
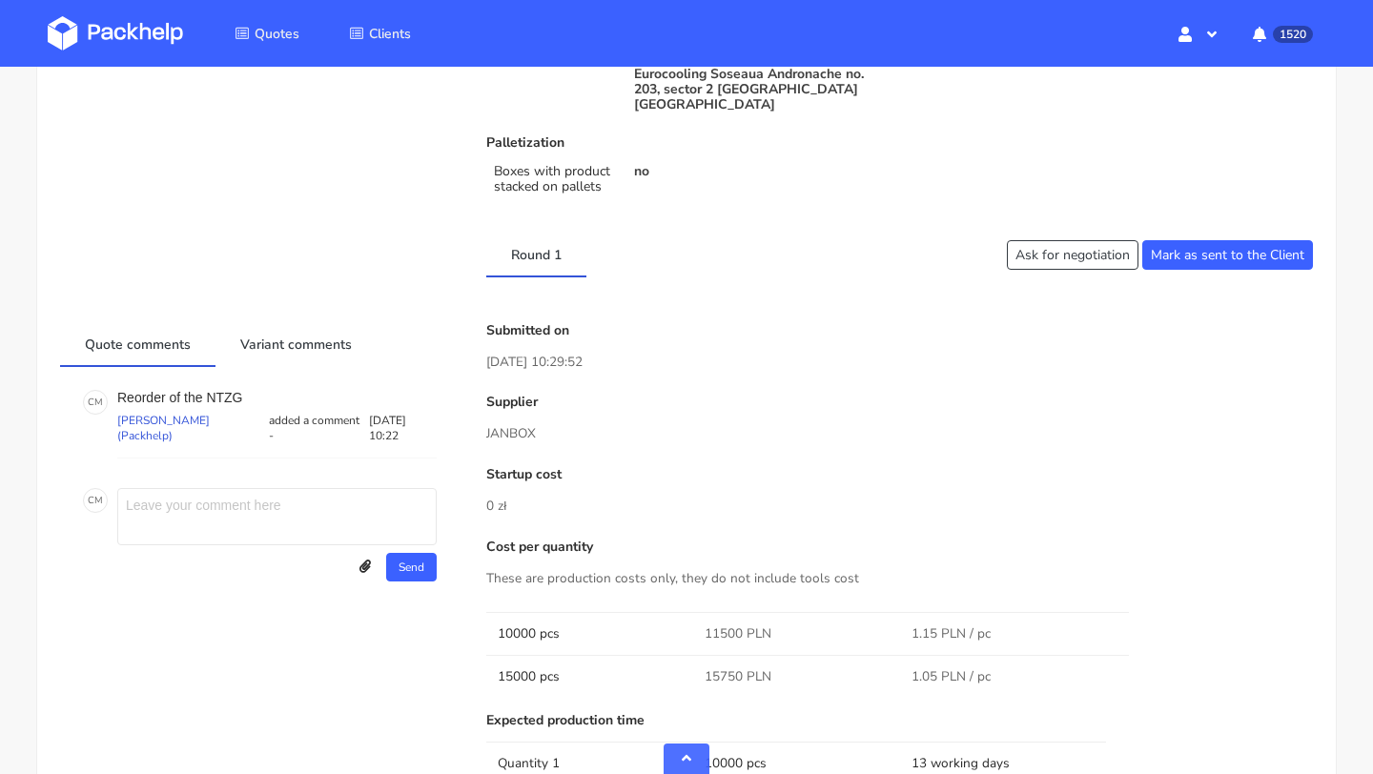
scroll to position [1011, 0]
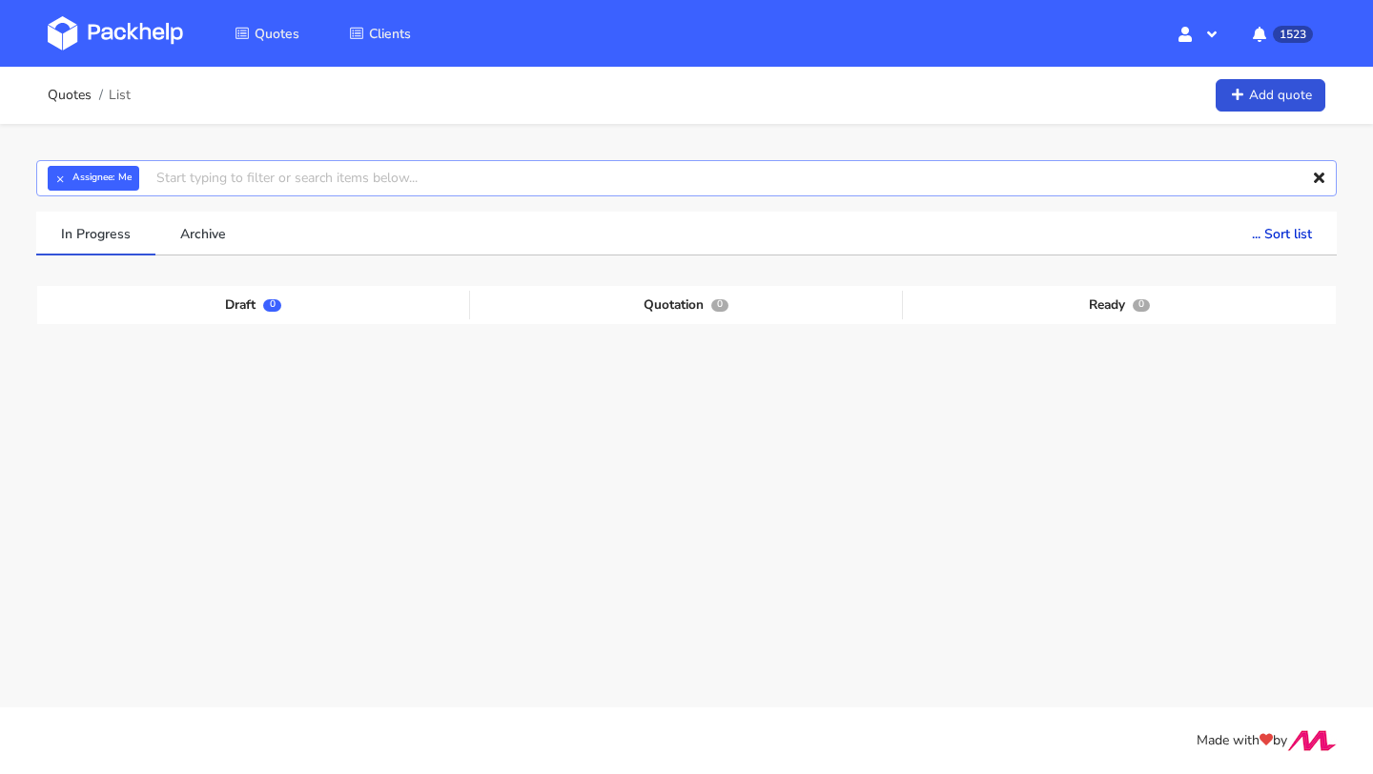
click at [209, 176] on input "text" at bounding box center [686, 178] width 1301 height 36
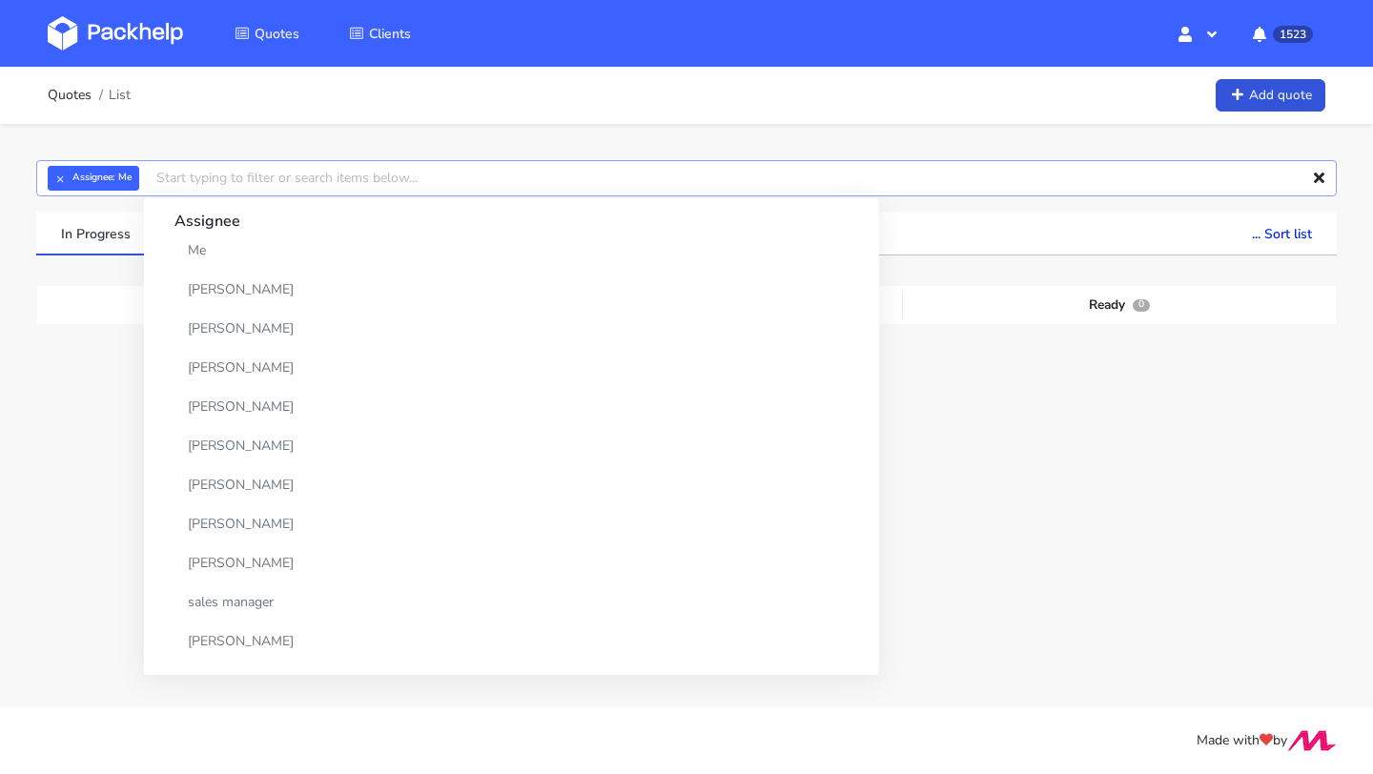
paste input "CBAE"
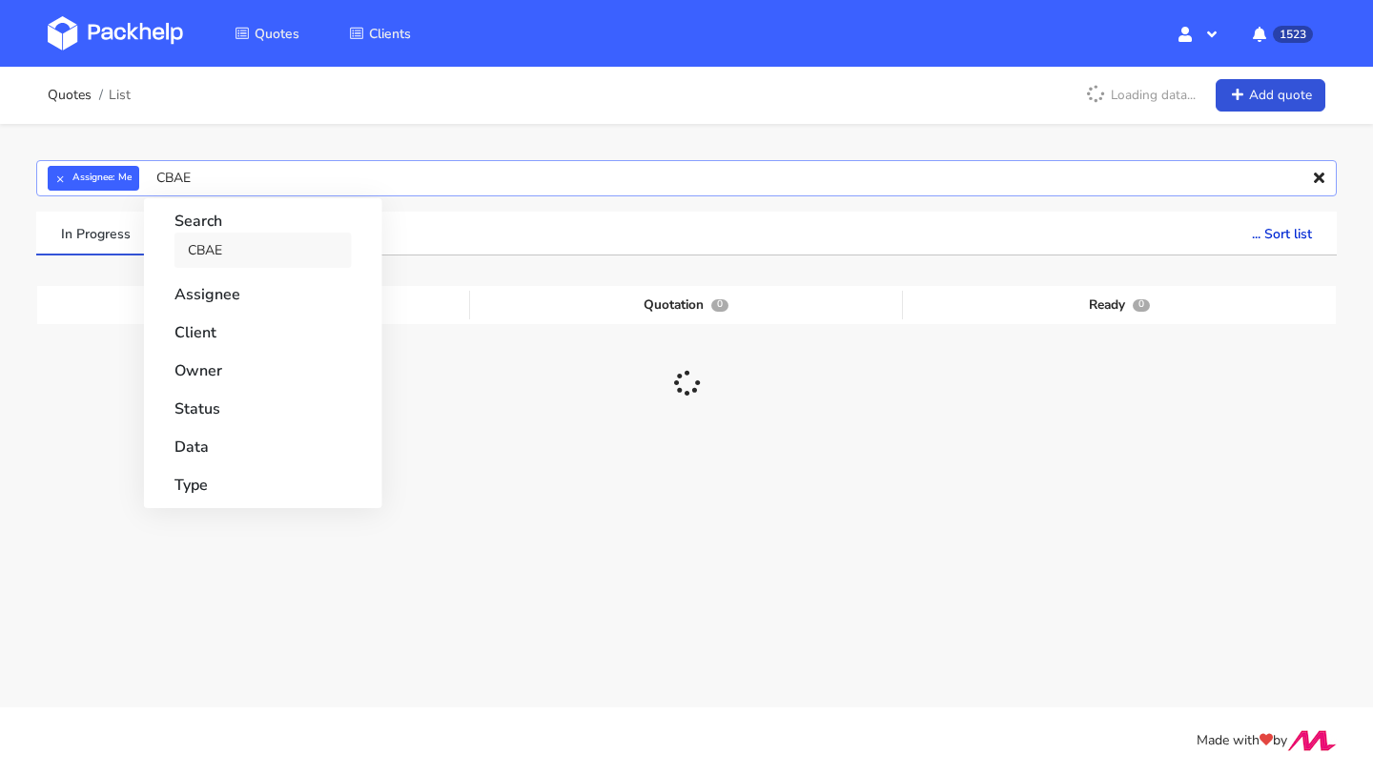
type input "CBAE"
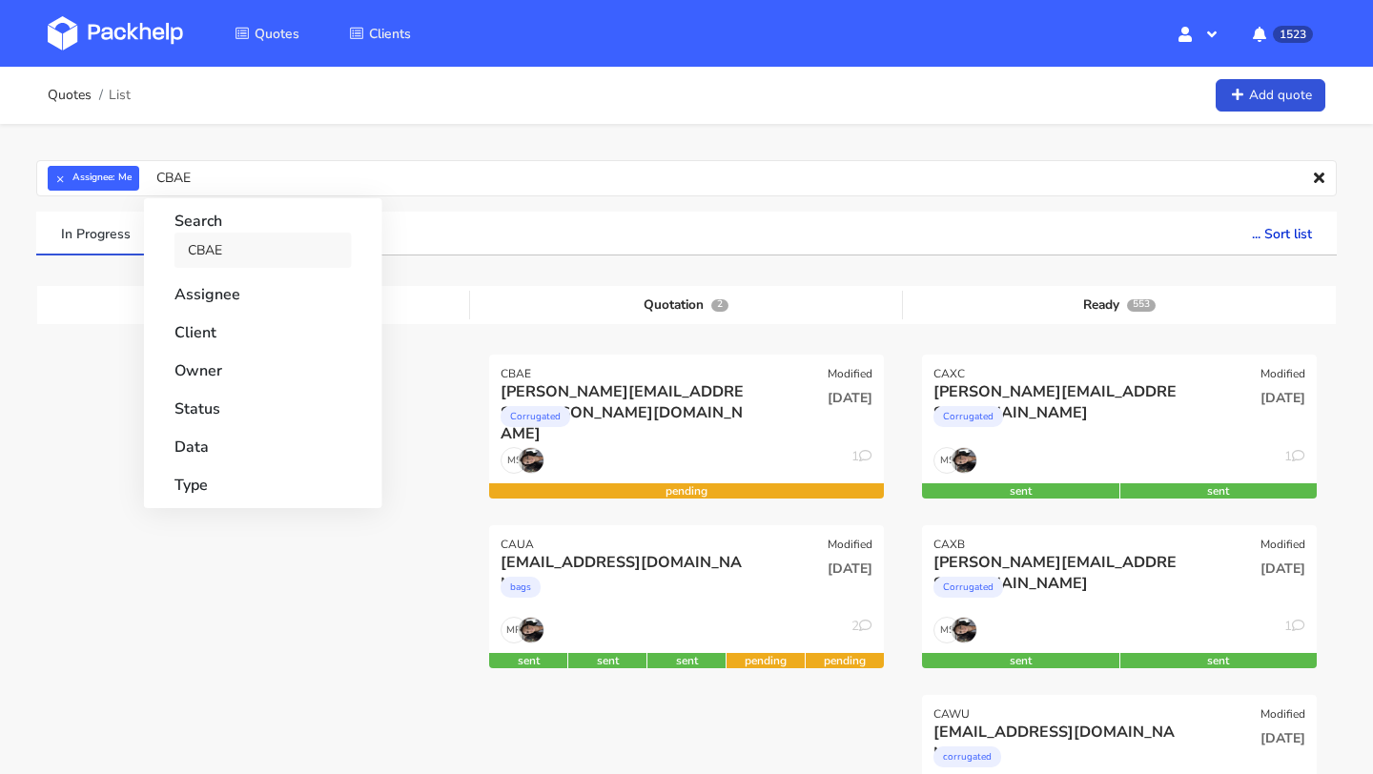
click at [218, 254] on link "CBAE" at bounding box center [262, 250] width 177 height 35
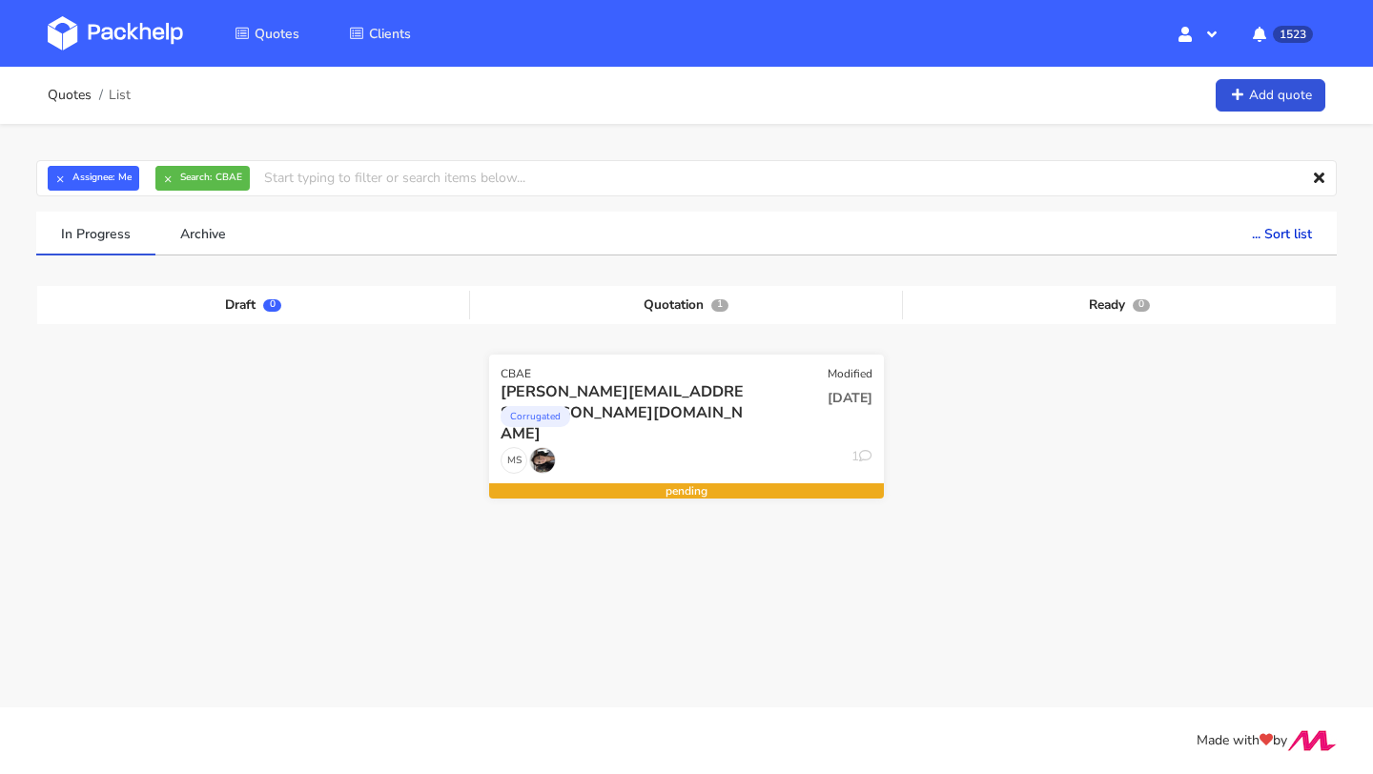
click at [844, 444] on div "11 Aug 2025" at bounding box center [819, 413] width 133 height 65
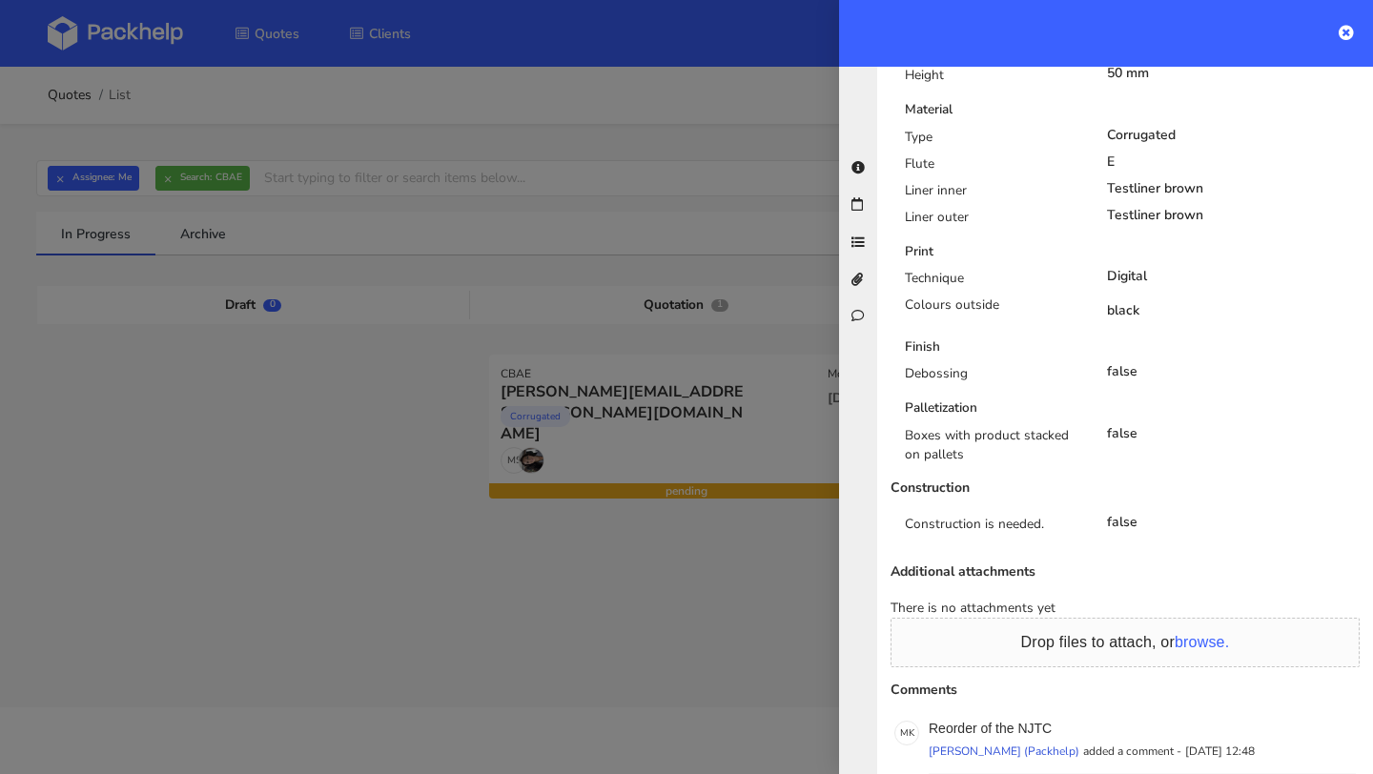
scroll to position [1025, 0]
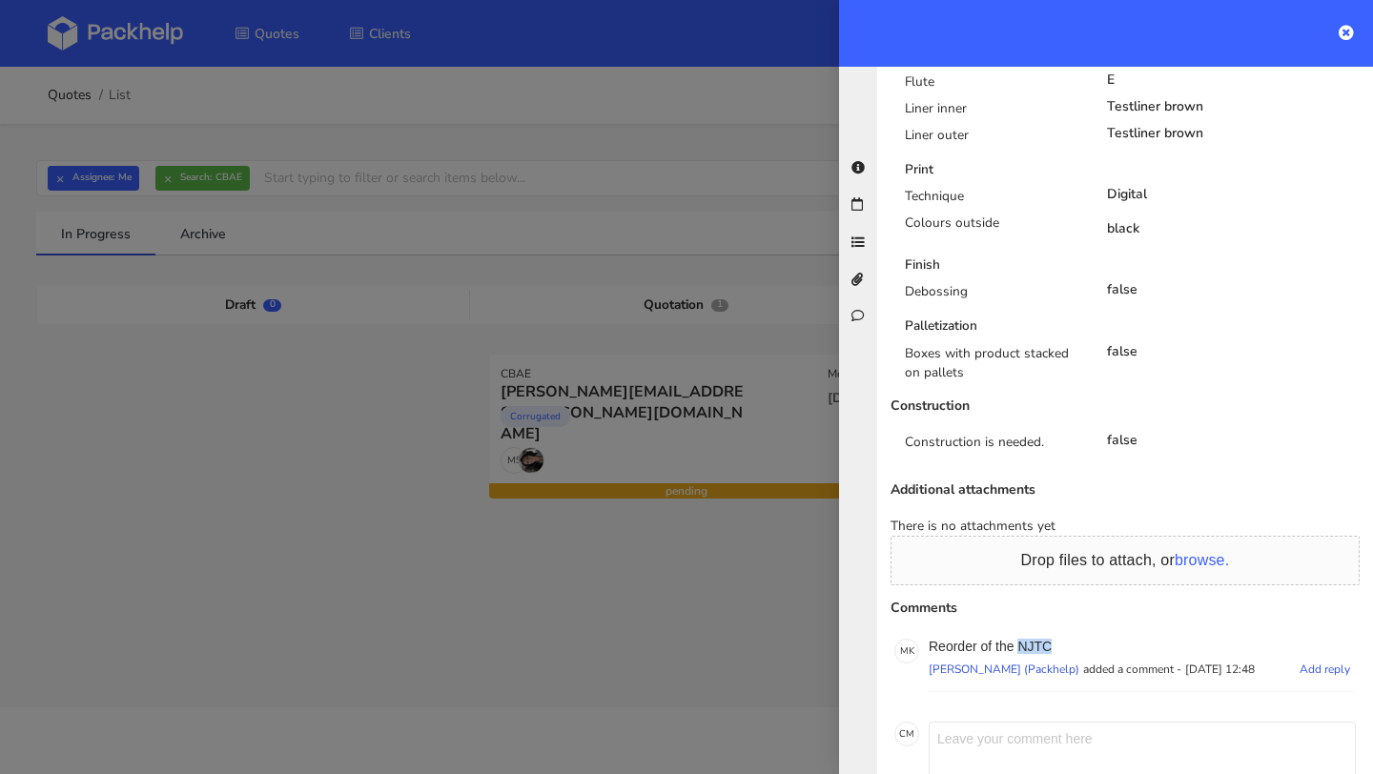
drag, startPoint x: 1060, startPoint y: 567, endPoint x: 1018, endPoint y: 569, distance: 42.0
click at [1018, 639] on p "Reorder of the NJTC" at bounding box center [1142, 646] width 427 height 15
copy p "NJTC"
click at [638, 378] on div at bounding box center [686, 387] width 1373 height 774
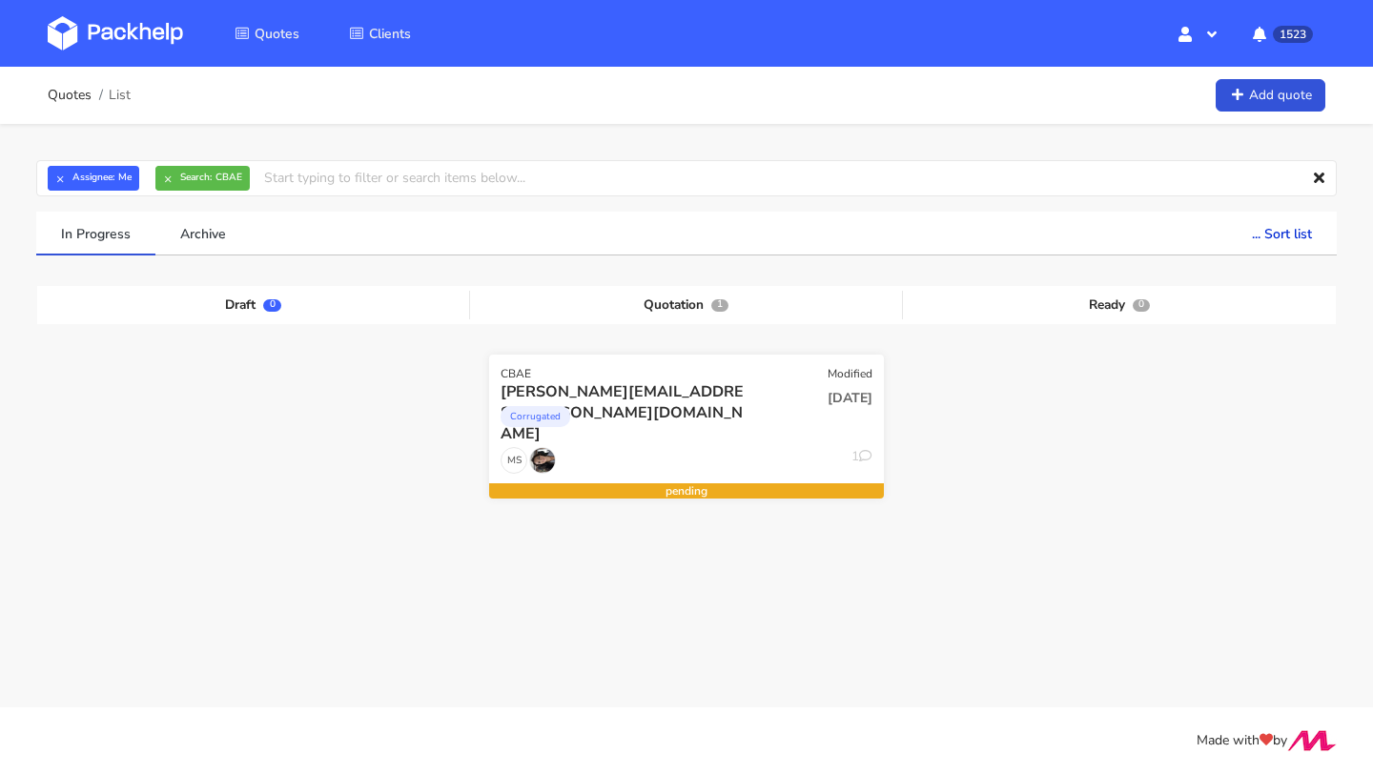
click at [497, 368] on div "CBAE Modified" at bounding box center [686, 368] width 395 height 27
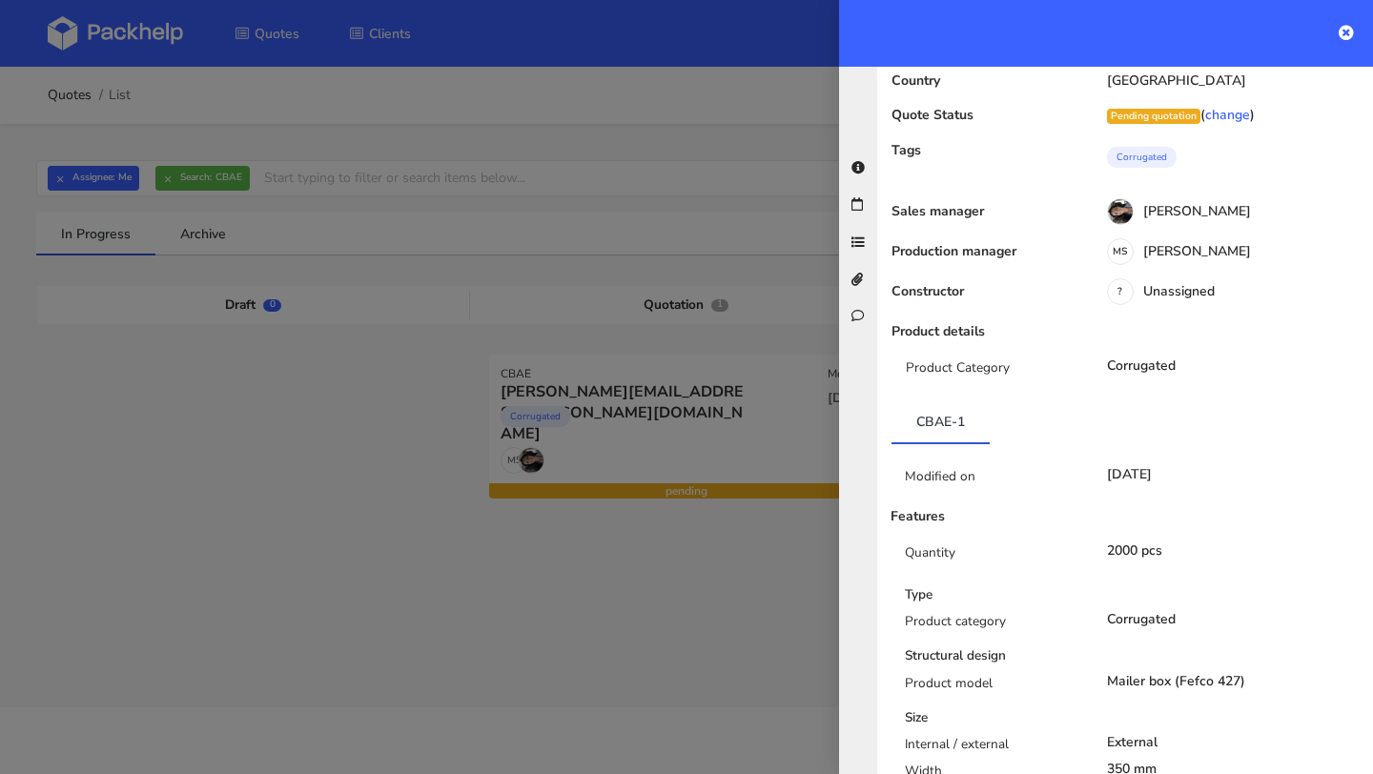
scroll to position [0, 0]
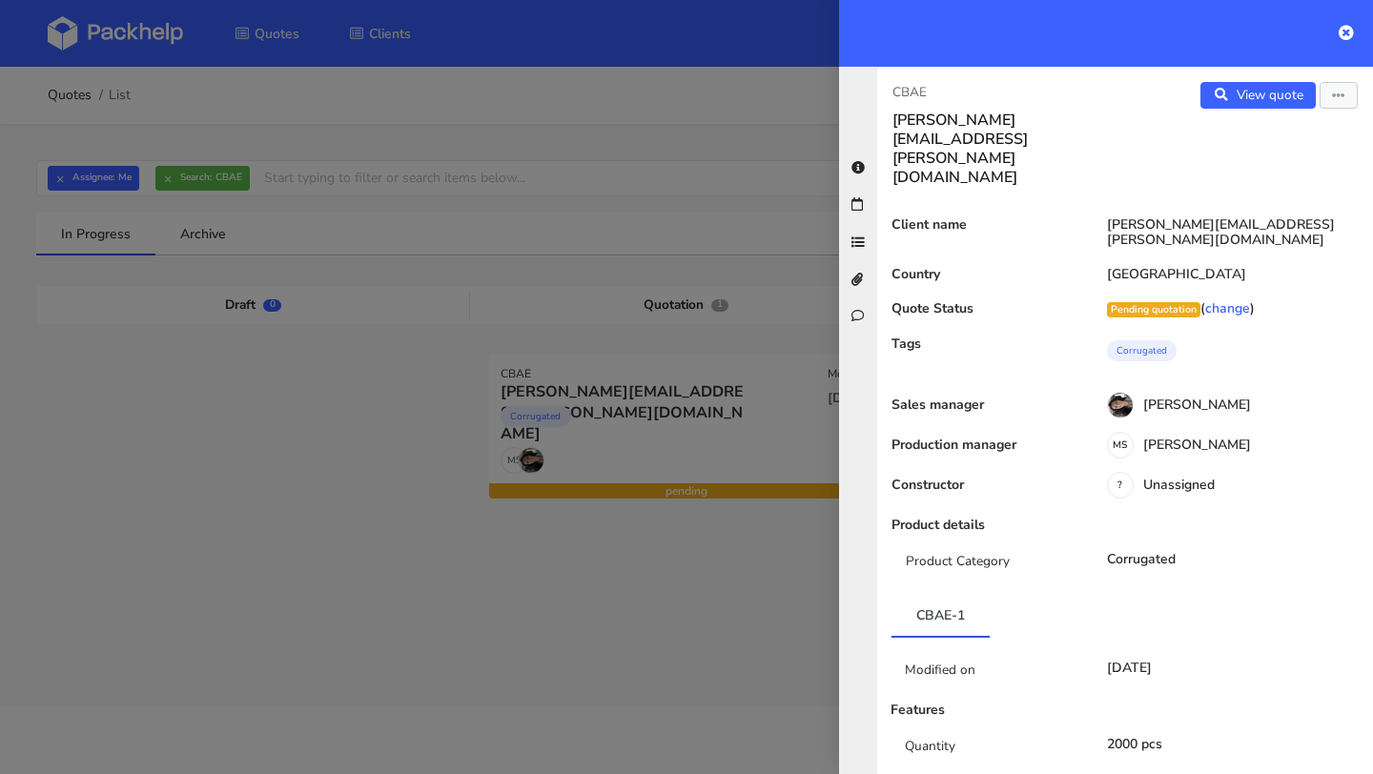
click at [544, 323] on div at bounding box center [686, 387] width 1373 height 774
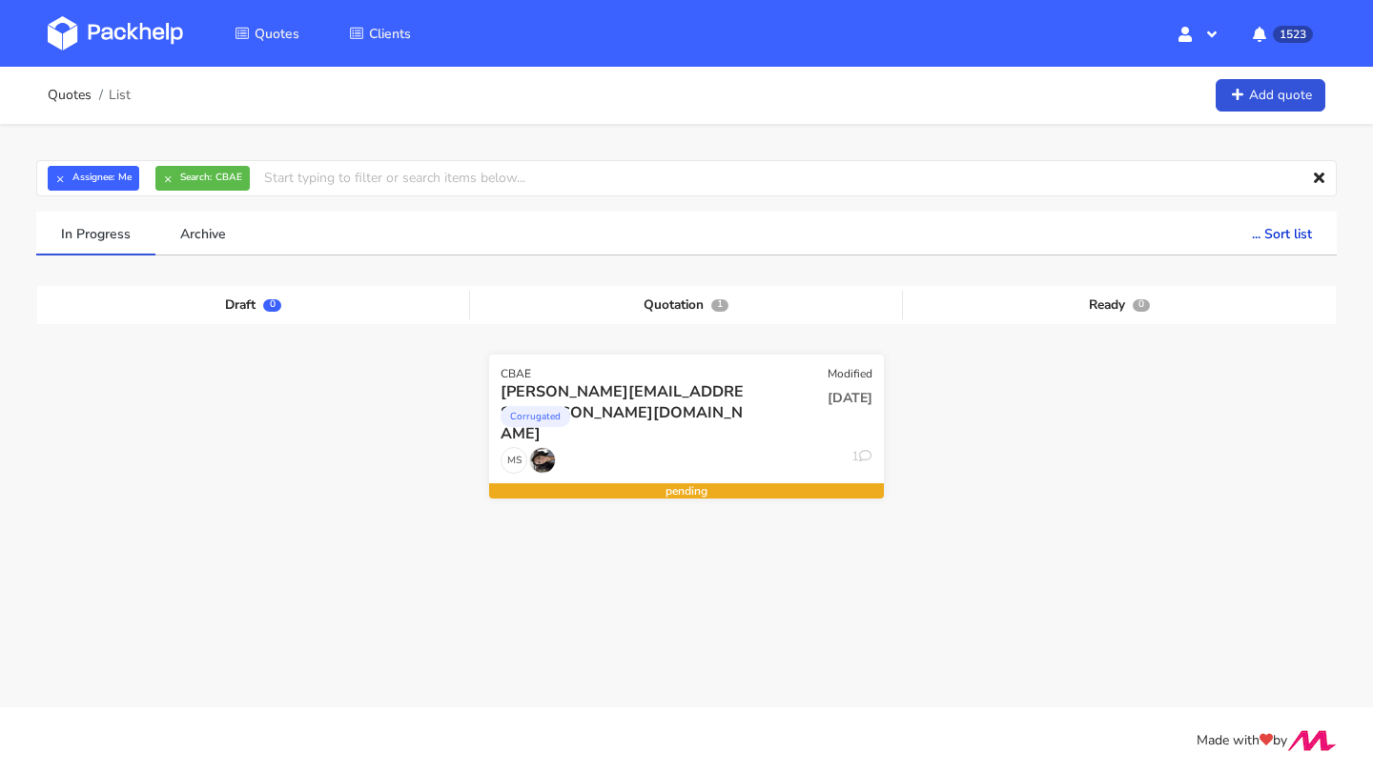
click at [503, 368] on div "CBAE" at bounding box center [516, 373] width 31 height 15
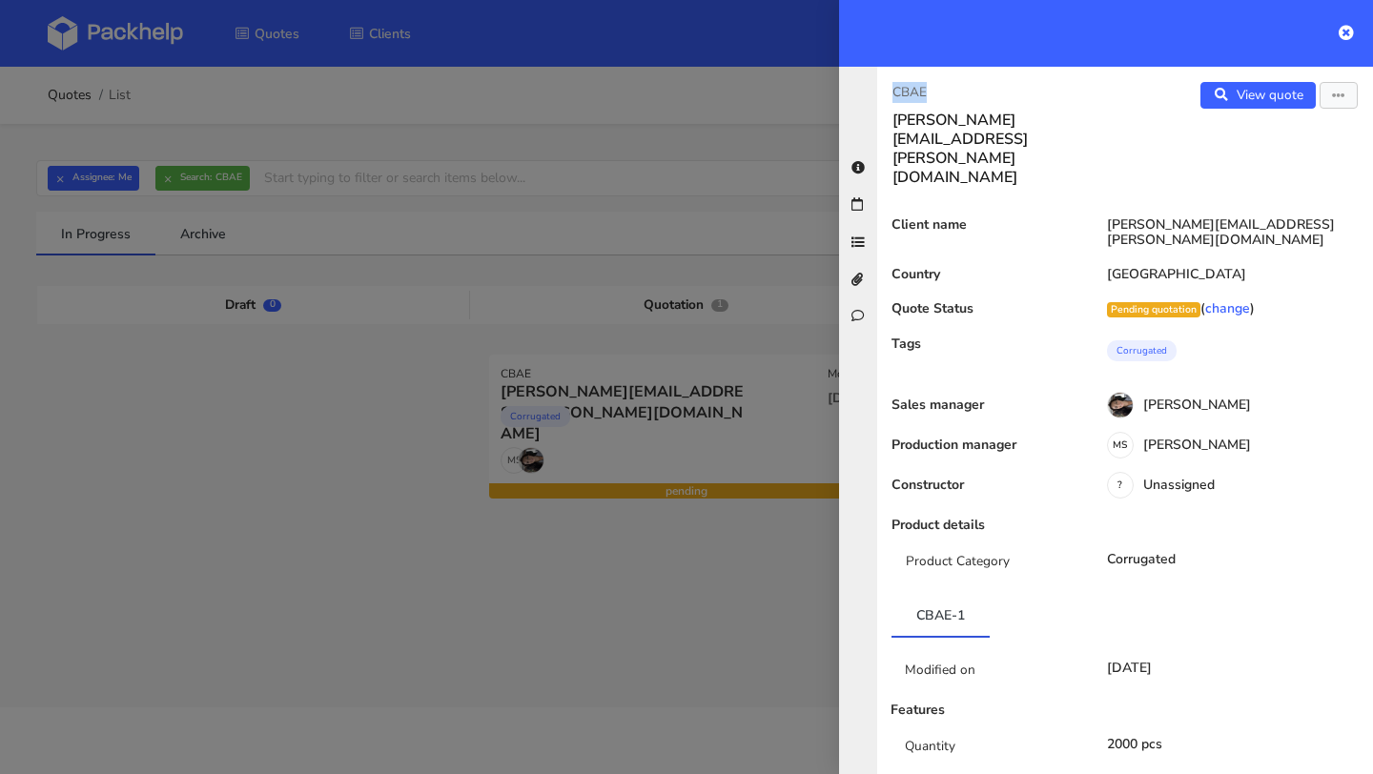
drag, startPoint x: 937, startPoint y: 87, endPoint x: 886, endPoint y: 88, distance: 51.5
click at [885, 88] on div "CBAE sara.delacal@romualda.com" at bounding box center [1001, 134] width 248 height 105
copy p "CBAE"
click at [1349, 37] on icon at bounding box center [1346, 32] width 15 height 15
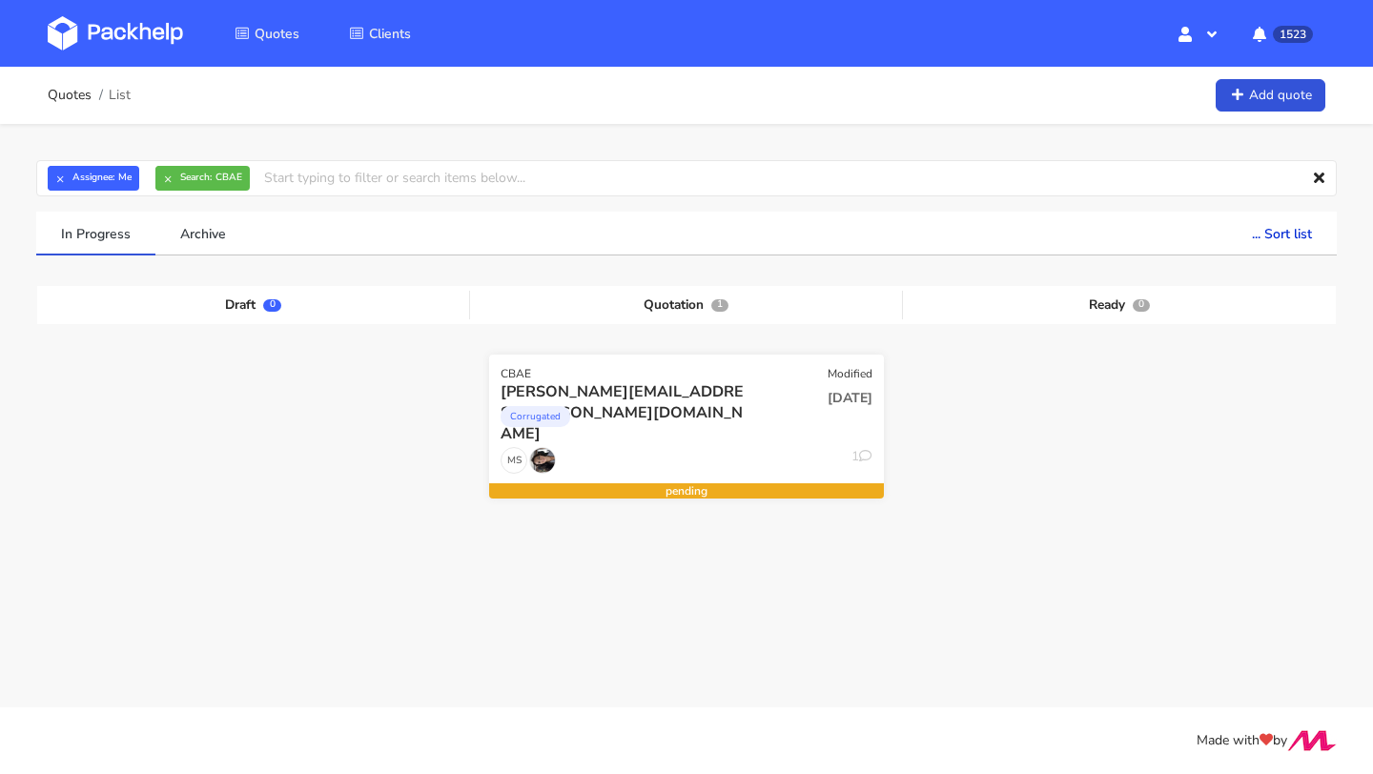
click at [673, 407] on div "Corrugated" at bounding box center [627, 421] width 253 height 38
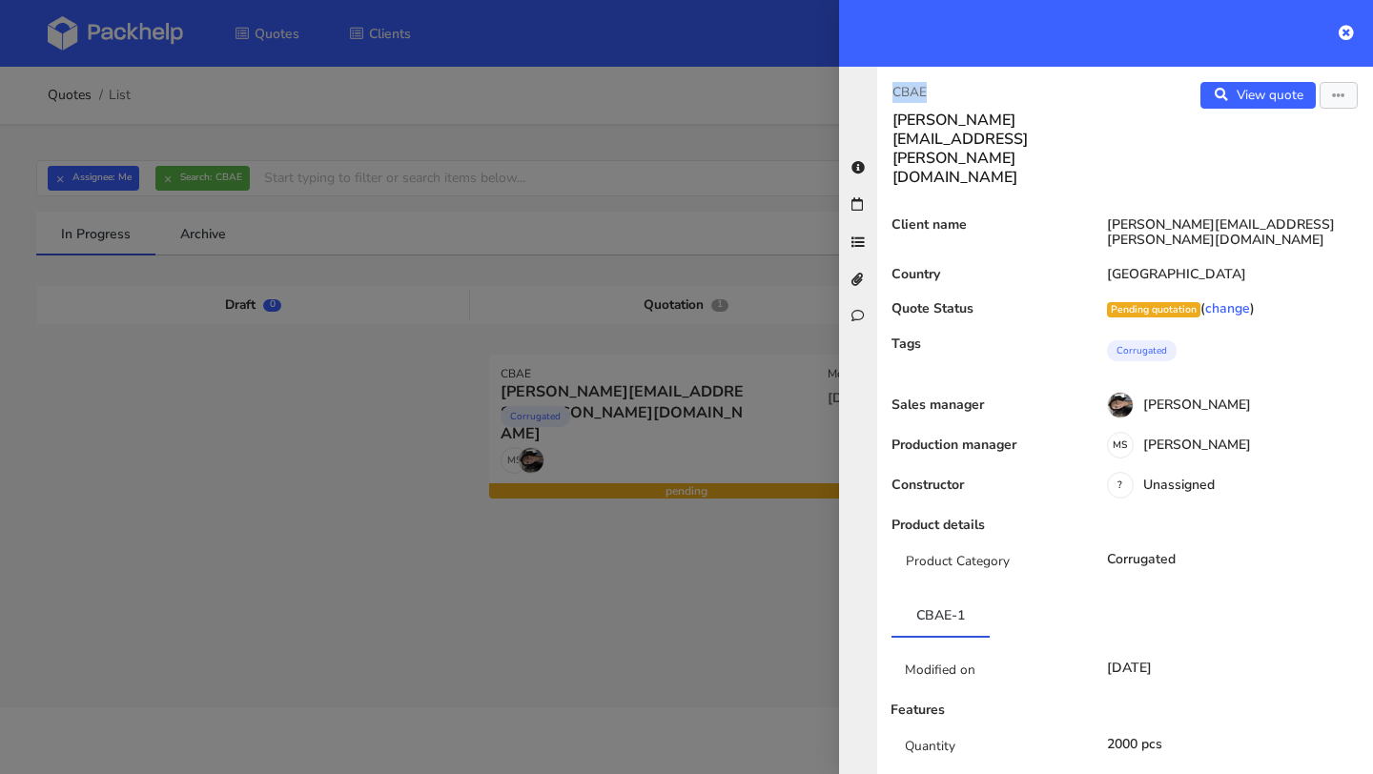
drag, startPoint x: 962, startPoint y: 90, endPoint x: 882, endPoint y: 90, distance: 80.1
click at [882, 90] on div "CBAE sara.delacal@romualda.com" at bounding box center [1001, 134] width 248 height 105
copy p "CBAE"
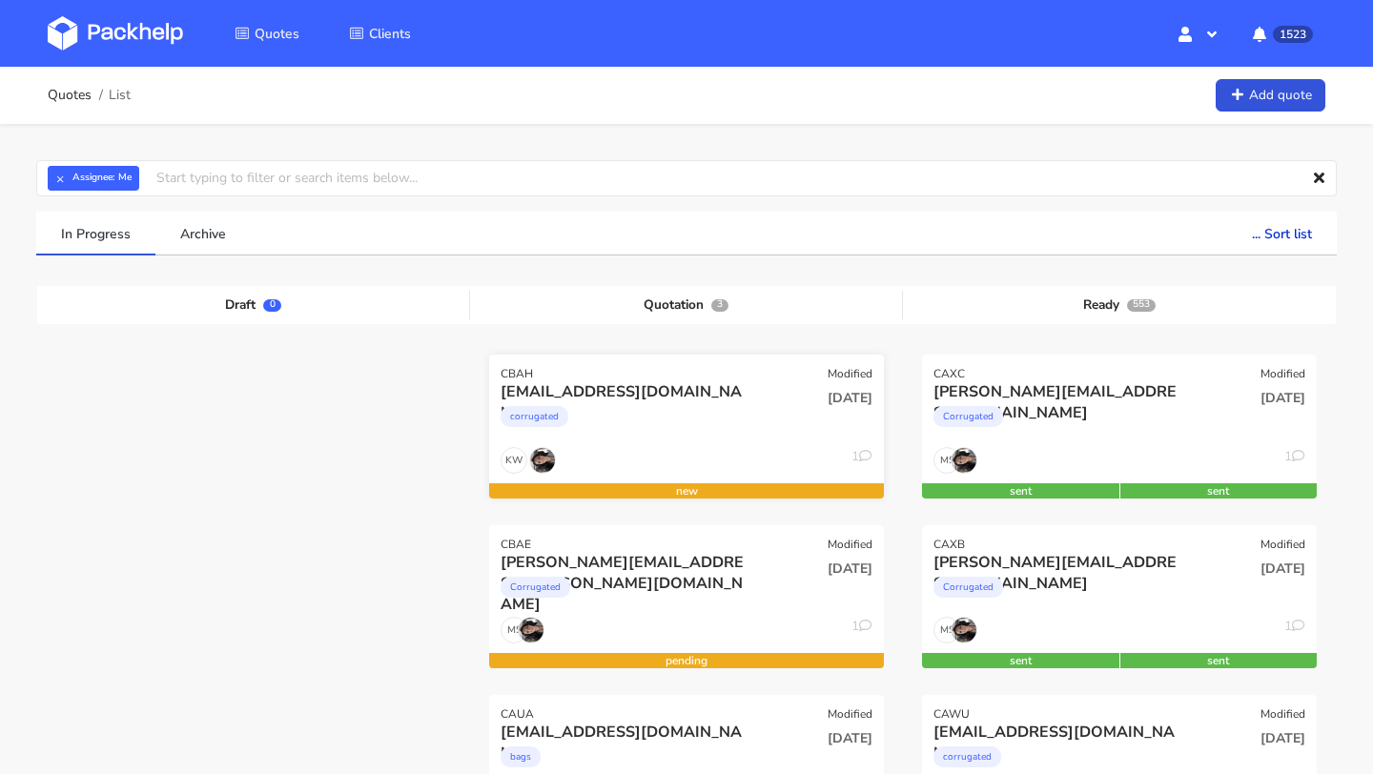
click at [686, 427] on div "corrugated" at bounding box center [627, 421] width 253 height 38
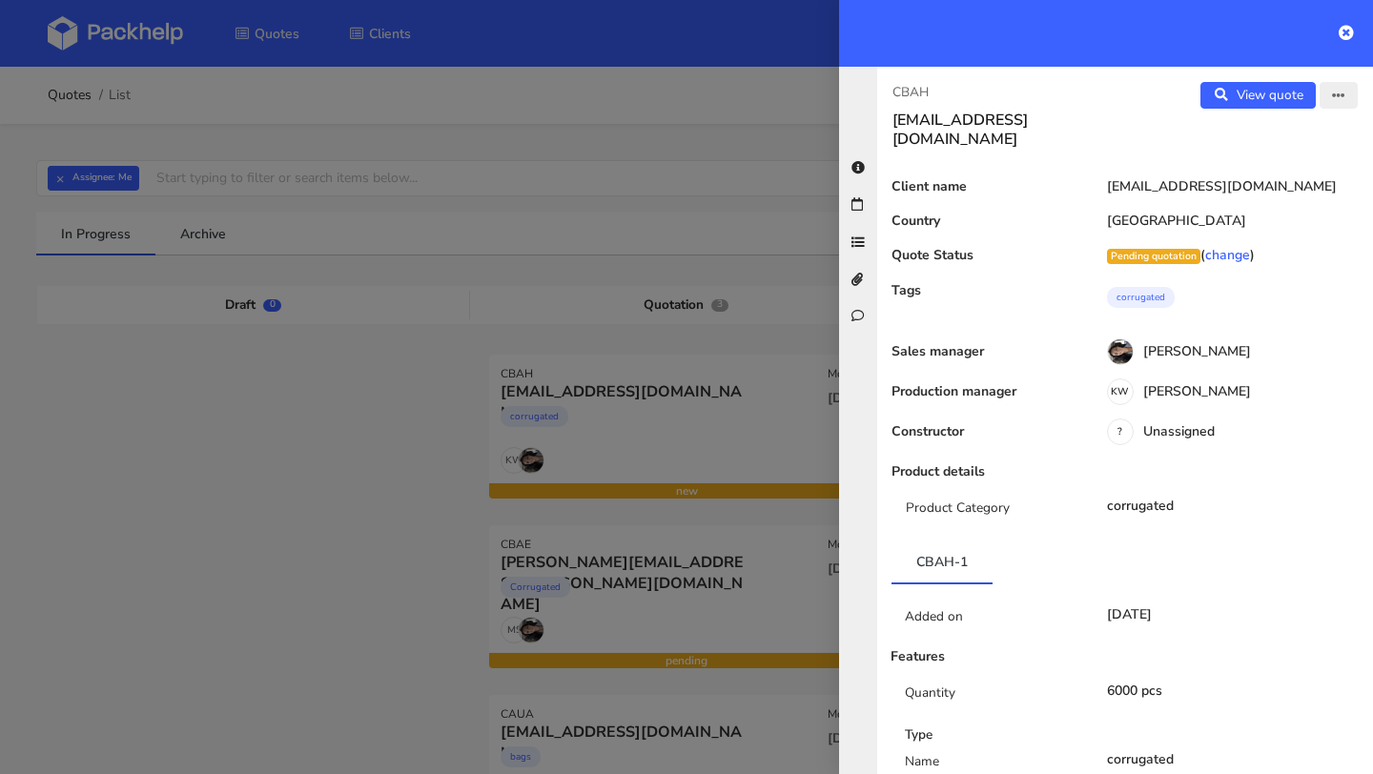
click at [1341, 105] on button "button" at bounding box center [1339, 95] width 38 height 27
click at [1279, 138] on link "Edit quote" at bounding box center [1277, 134] width 168 height 31
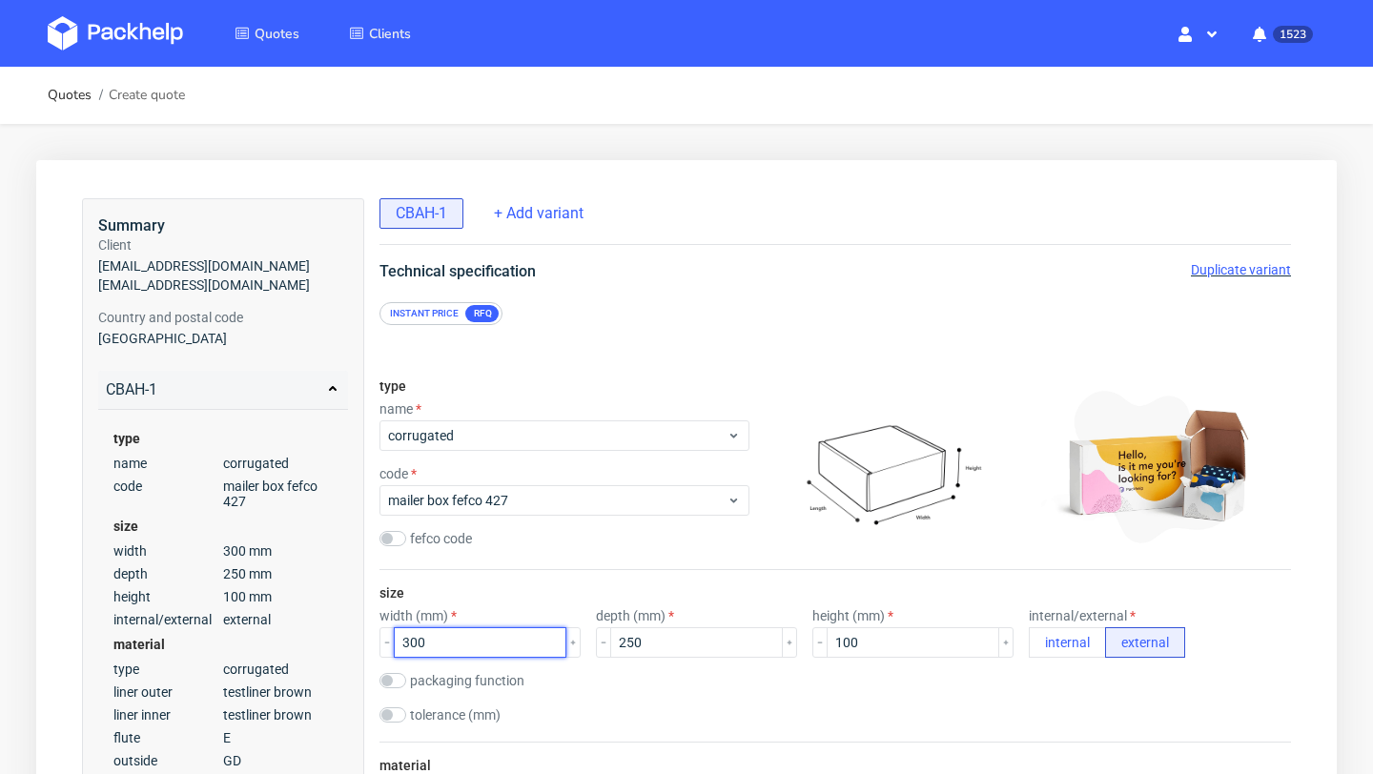
click at [415, 643] on input "300" at bounding box center [480, 642] width 173 height 31
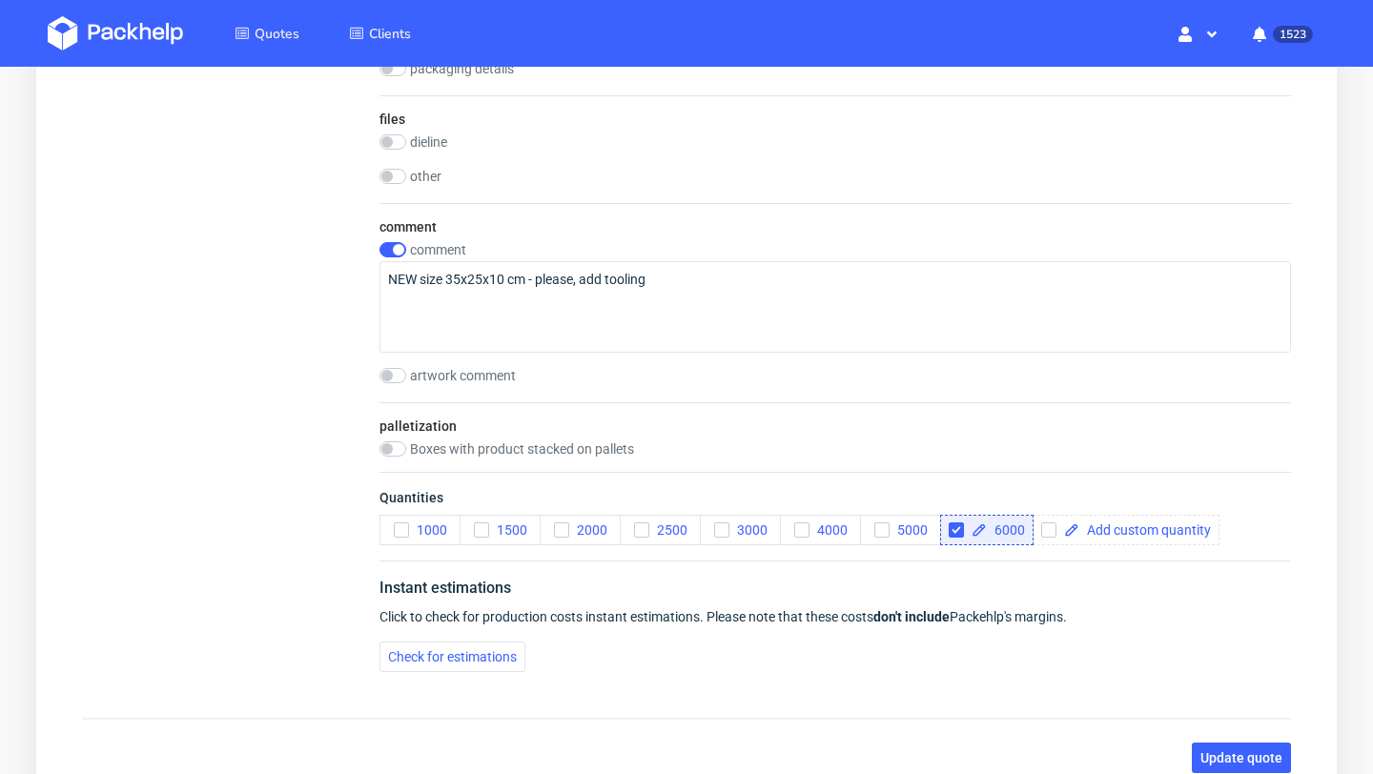
scroll to position [2475, 0]
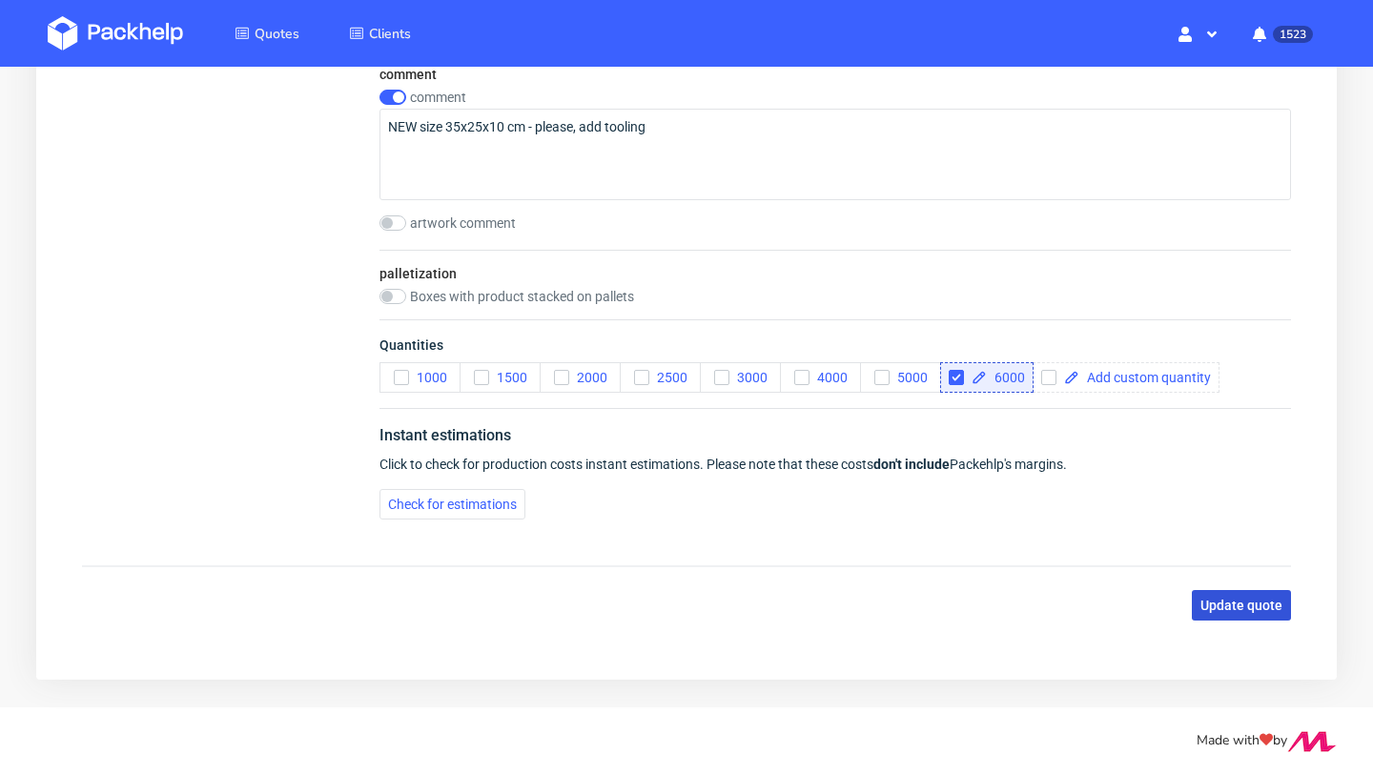
type input "350"
click at [1221, 616] on button "Update quote" at bounding box center [1241, 605] width 99 height 31
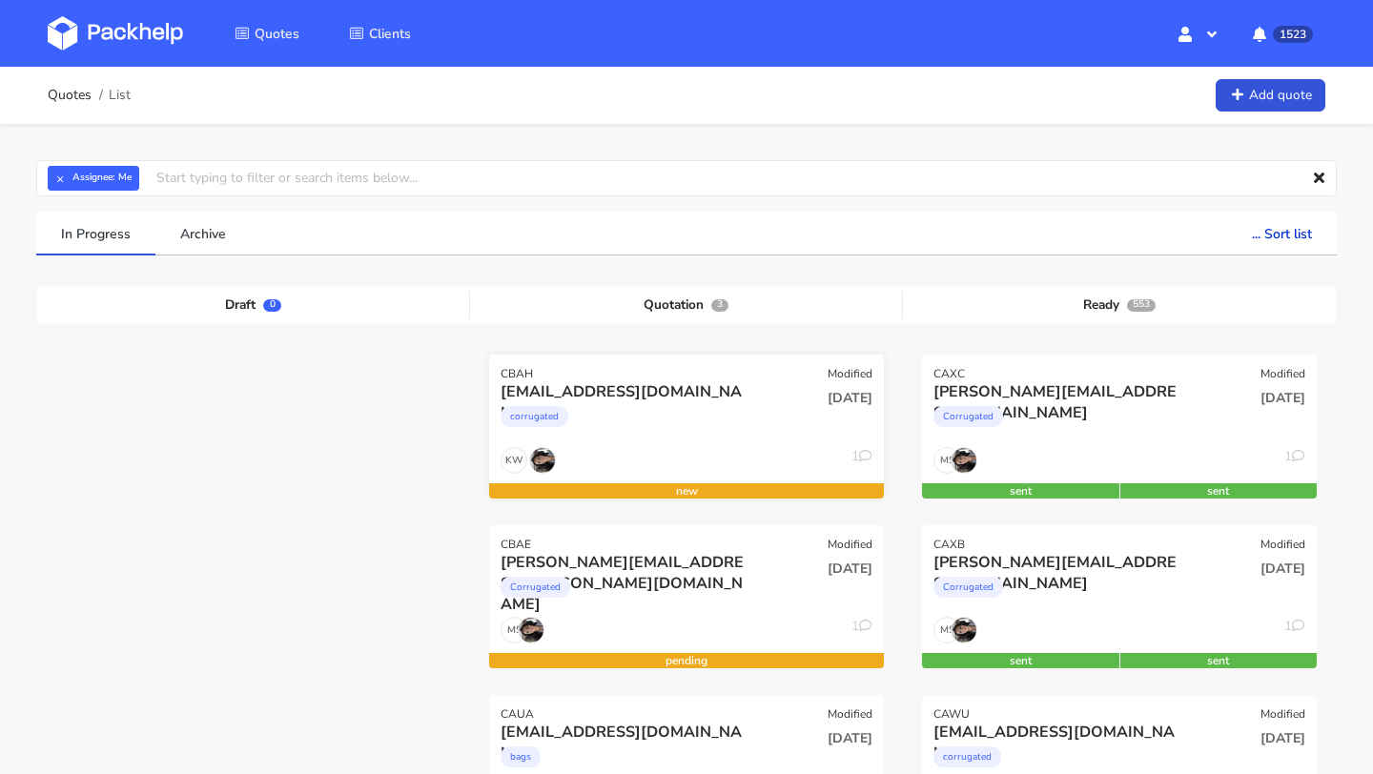
click at [768, 395] on div "[DATE]" at bounding box center [820, 398] width 106 height 18
click at [683, 380] on div "CBAK Modified" at bounding box center [686, 368] width 395 height 27
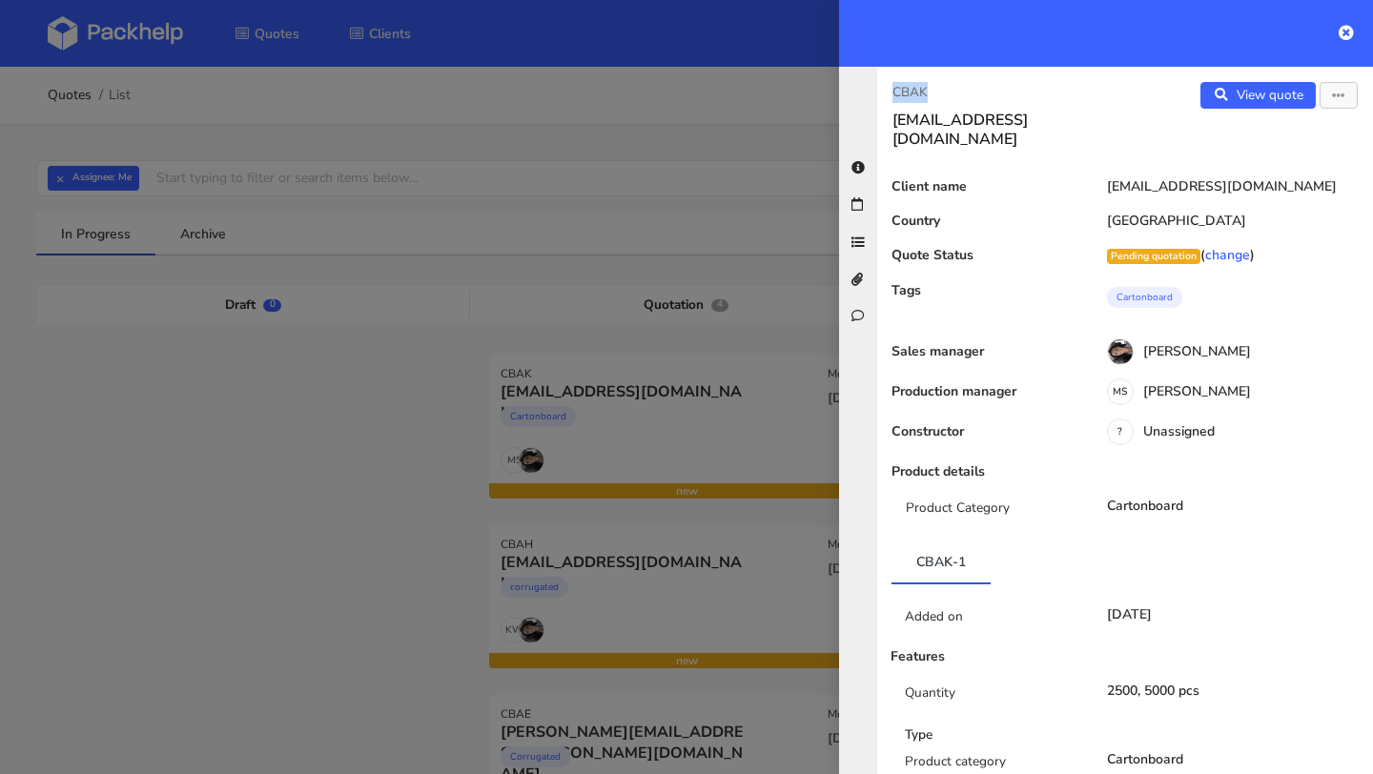
drag, startPoint x: 936, startPoint y: 99, endPoint x: 885, endPoint y: 100, distance: 51.5
click at [885, 100] on div "CBAK [EMAIL_ADDRESS][DOMAIN_NAME]" at bounding box center [1001, 115] width 248 height 67
copy p "CBAK"
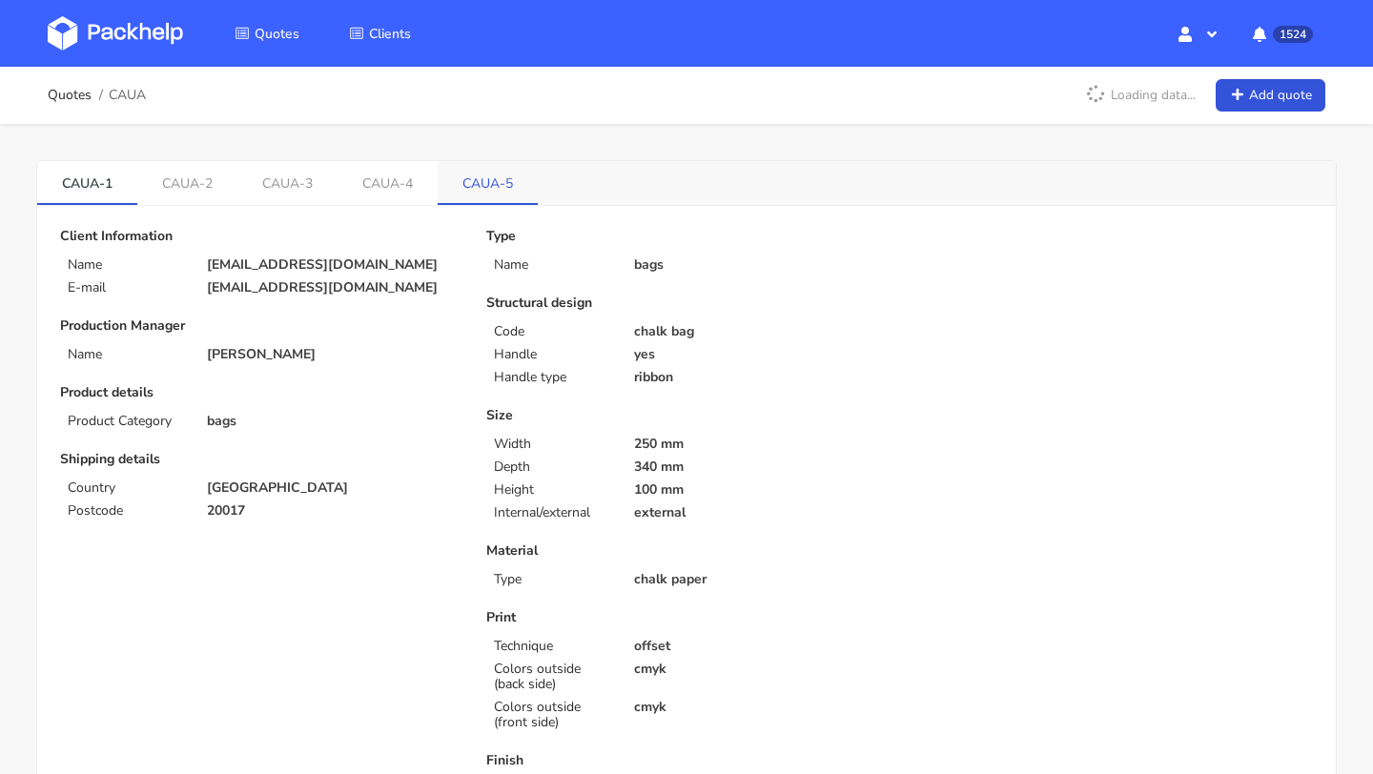
click at [461, 170] on link "CAUA-5" at bounding box center [488, 182] width 100 height 42
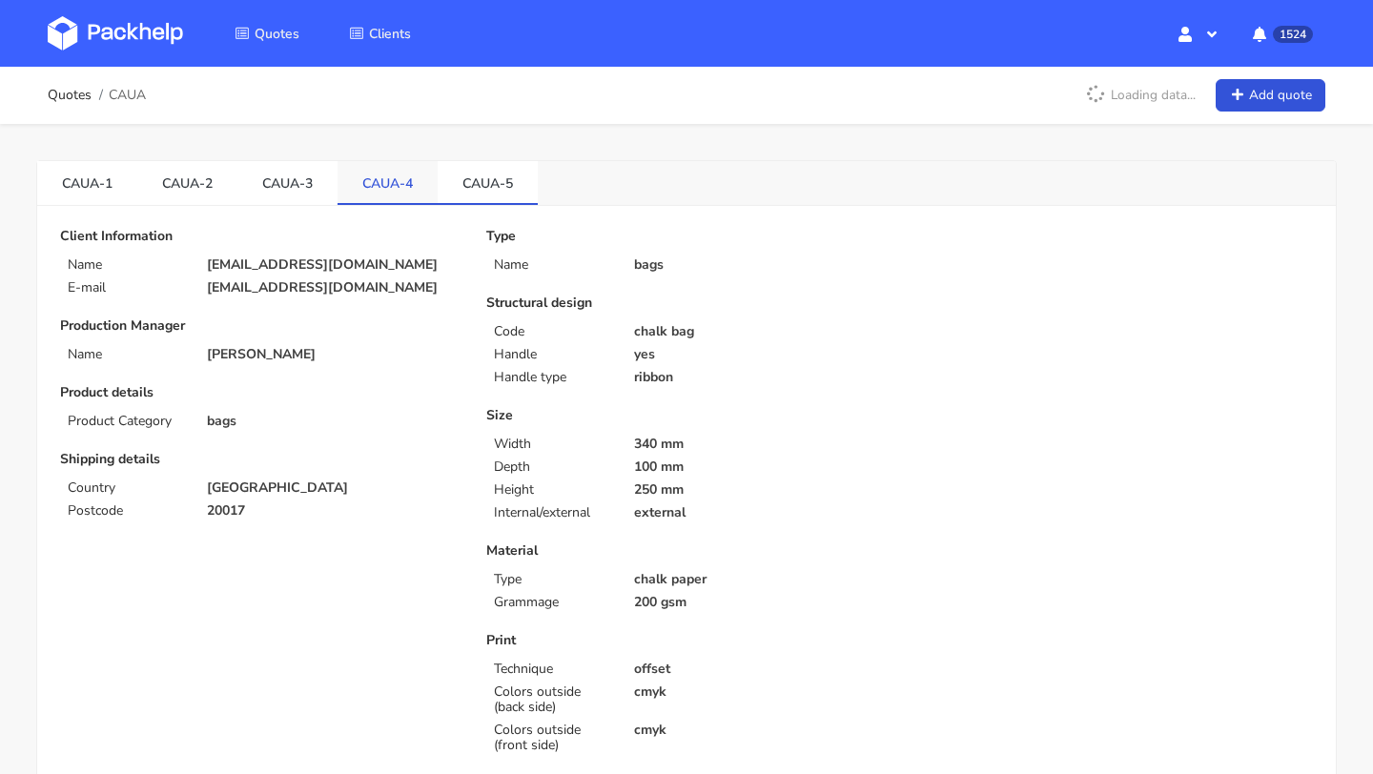
click at [371, 175] on link "CAUA-4" at bounding box center [388, 182] width 100 height 42
click at [286, 182] on link "CAUA-3" at bounding box center [287, 182] width 100 height 42
click at [387, 181] on link "CAUA-4" at bounding box center [388, 182] width 100 height 42
click at [485, 184] on link "CAUA-5" at bounding box center [488, 182] width 100 height 42
click at [374, 169] on link "CAUA-4" at bounding box center [388, 182] width 100 height 42
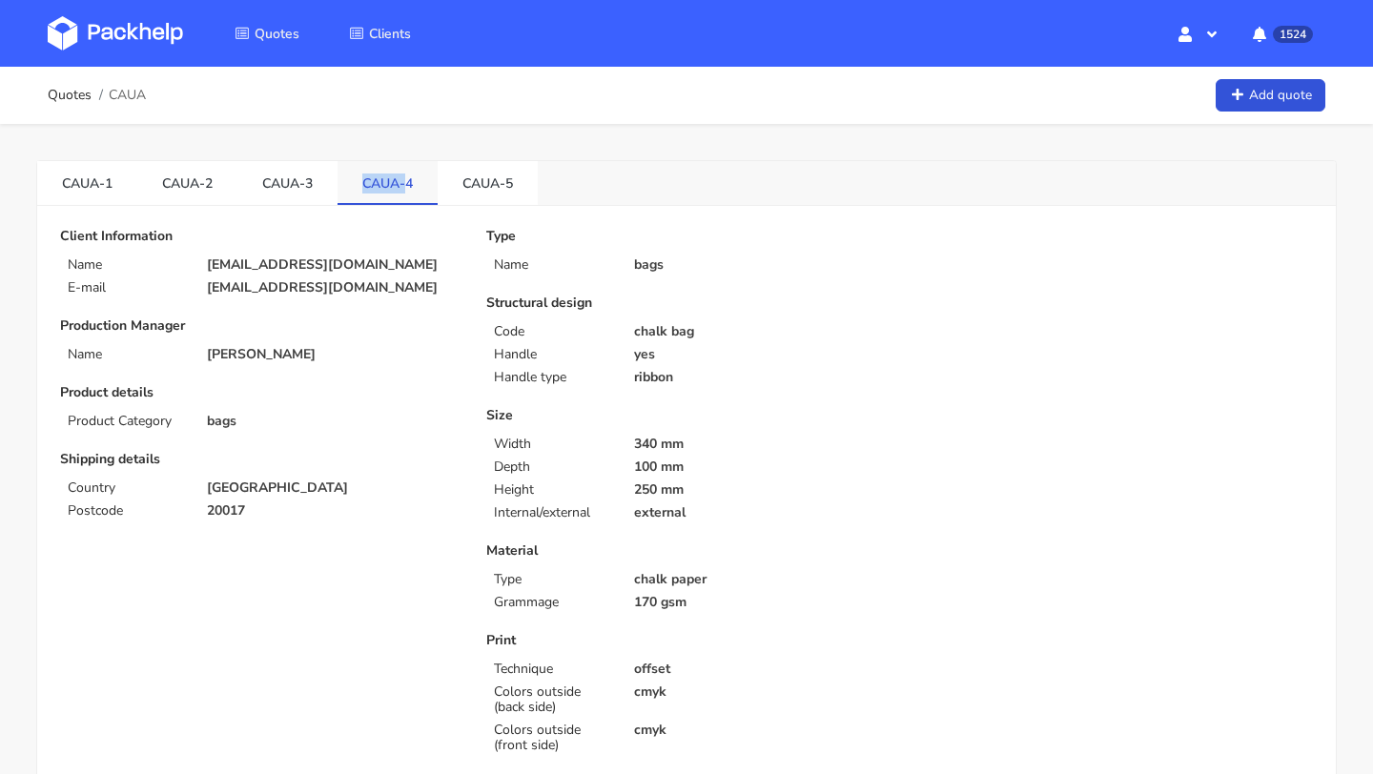
drag, startPoint x: 363, startPoint y: 189, endPoint x: 401, endPoint y: 188, distance: 38.2
click at [401, 188] on link "CAUA-4" at bounding box center [388, 182] width 100 height 42
copy link "CAUA-"
click at [79, 94] on link "Quotes" at bounding box center [70, 95] width 44 height 15
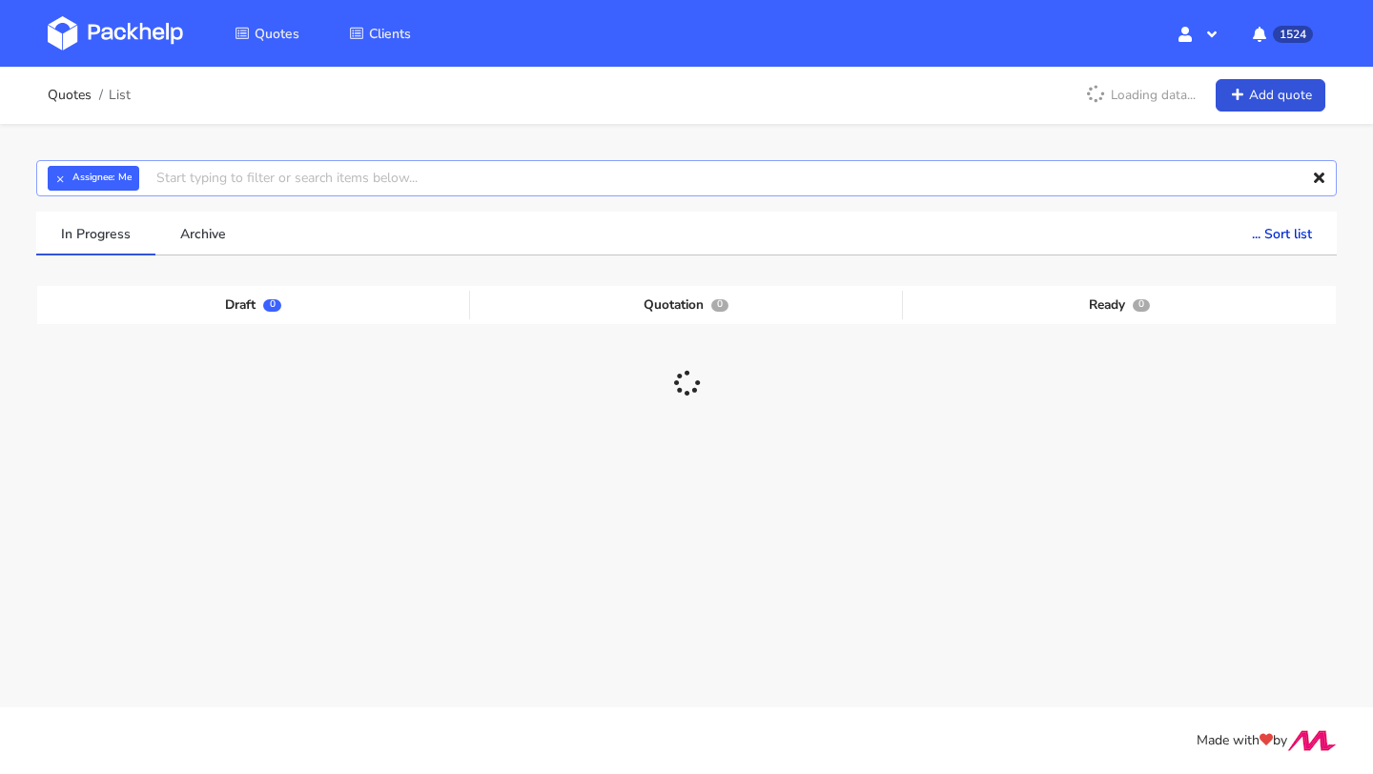
click at [247, 183] on input "text" at bounding box center [686, 178] width 1301 height 36
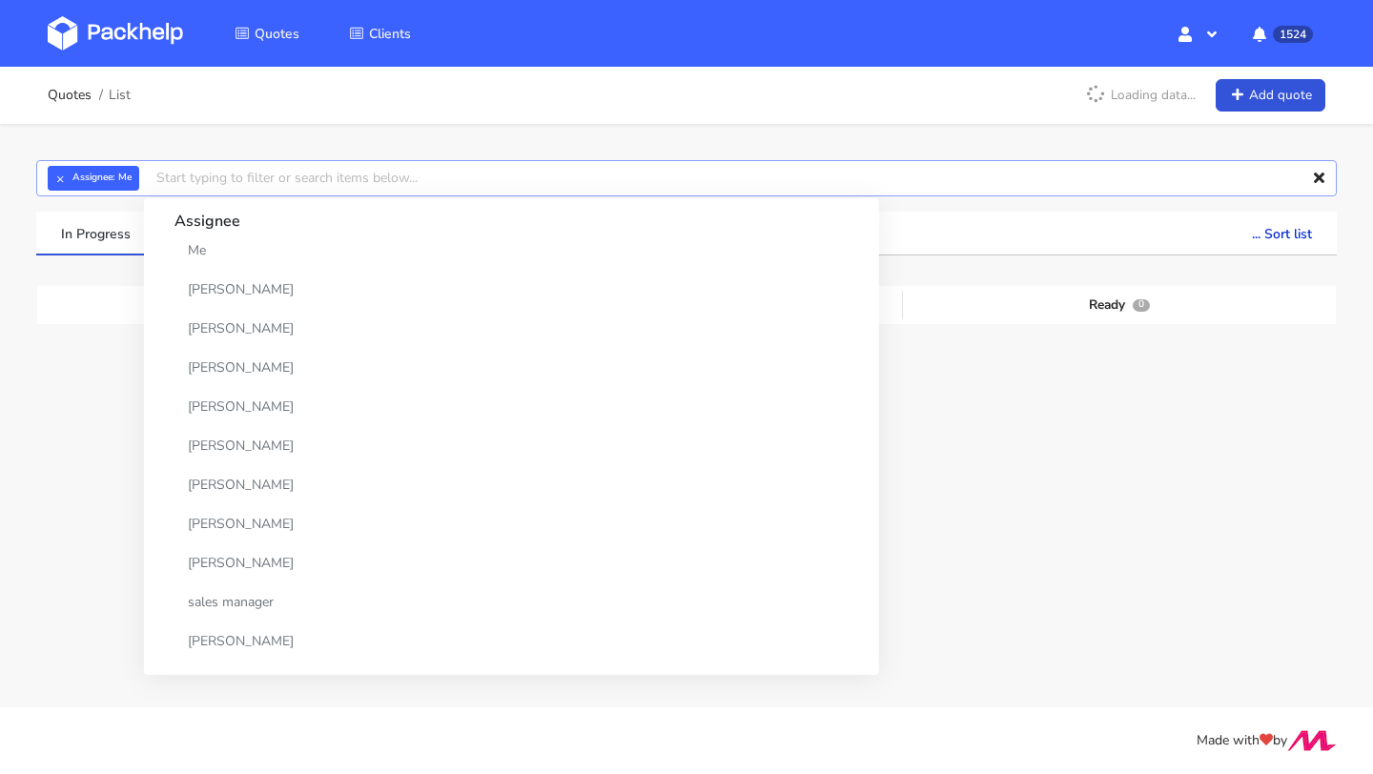
paste input "CAUA-"
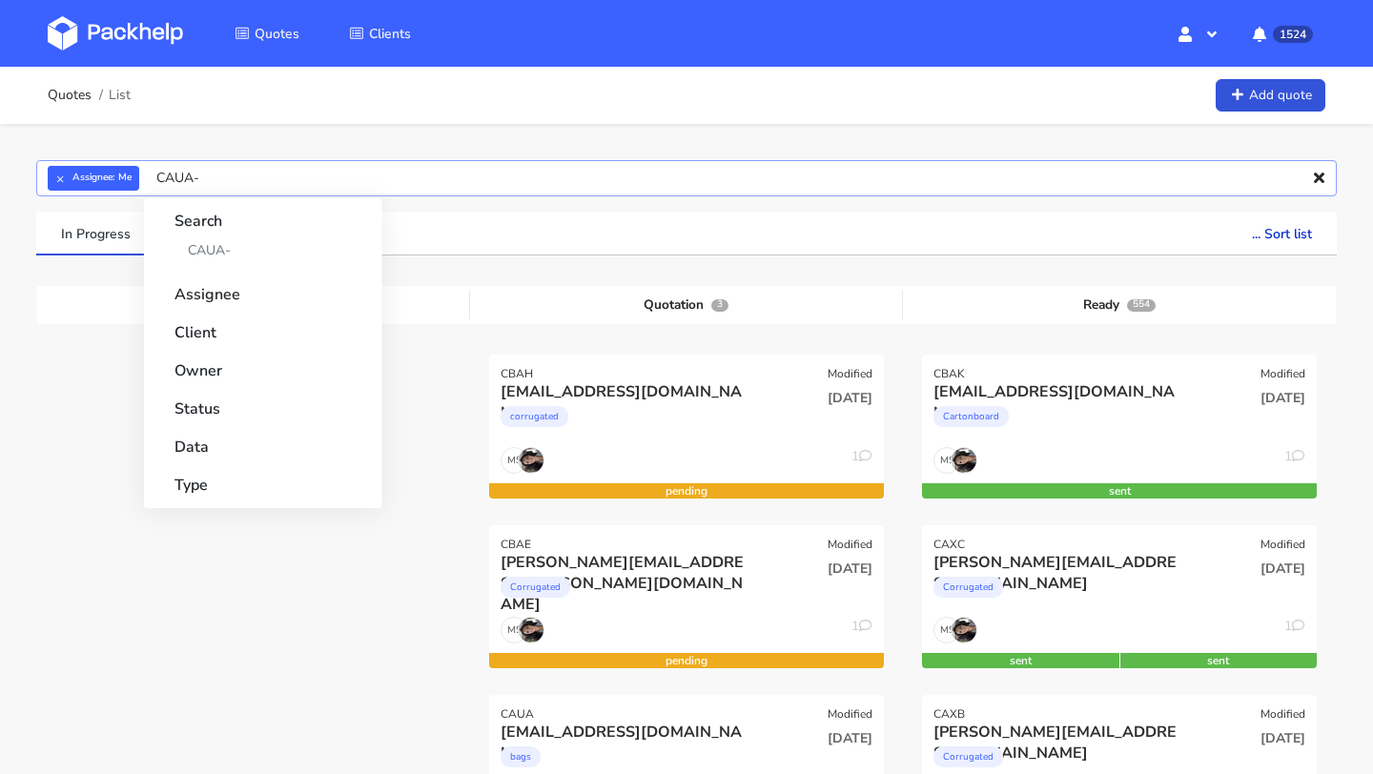
type input "CAUA"
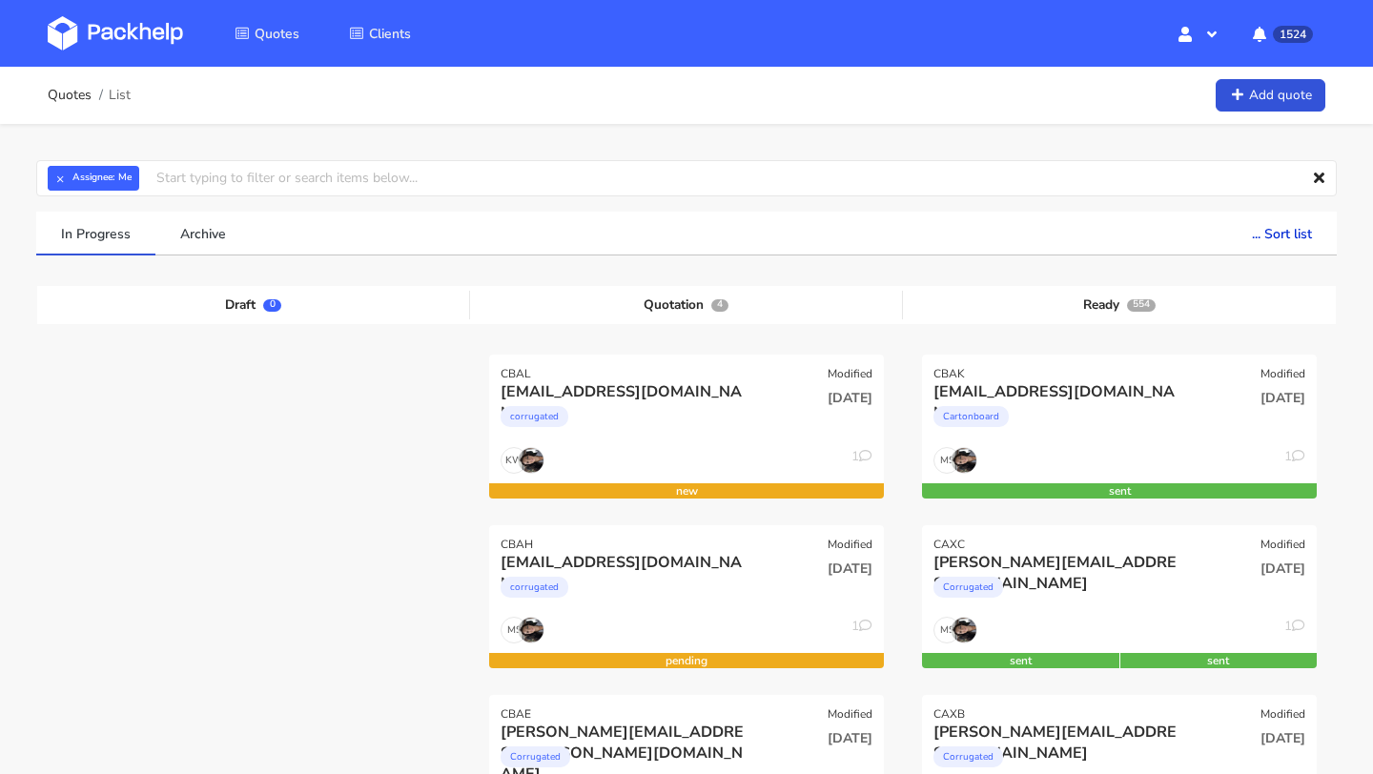
drag, startPoint x: 541, startPoint y: 368, endPoint x: 487, endPoint y: 369, distance: 53.4
drag, startPoint x: 488, startPoint y: 369, endPoint x: 531, endPoint y: 369, distance: 42.9
copy div "CBAL"
